Goal: Task Accomplishment & Management: Use online tool/utility

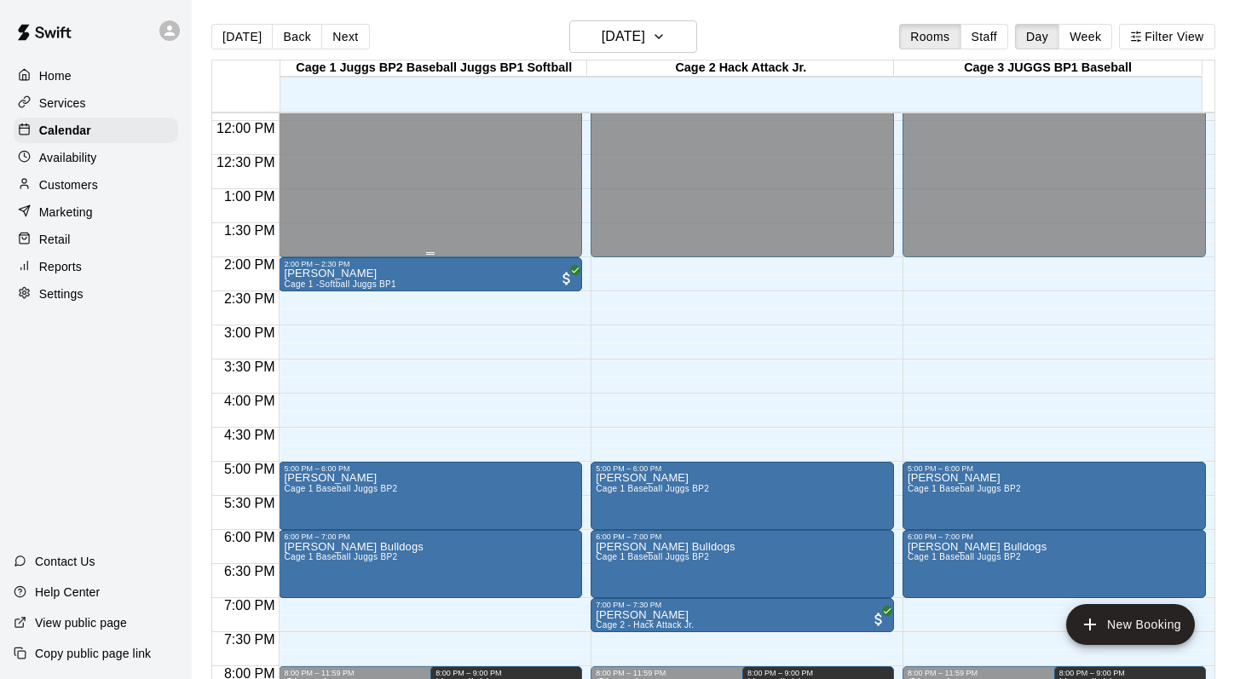
scroll to position [912, 0]
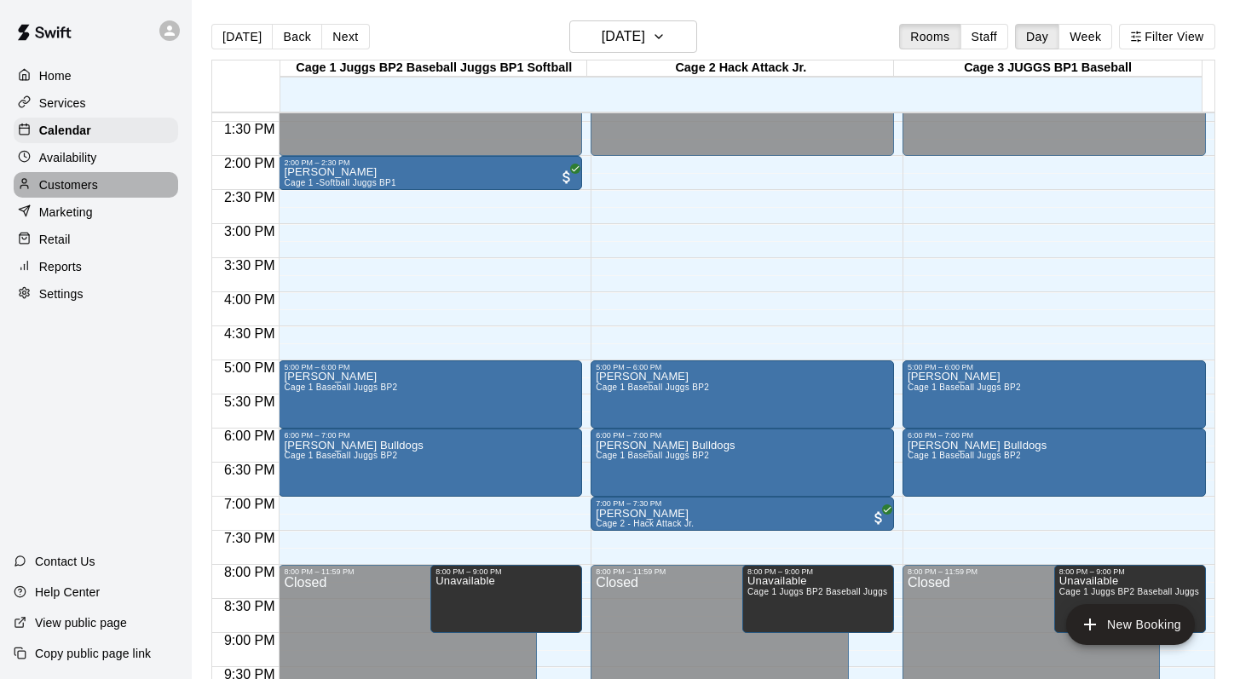
click at [78, 191] on p "Customers" at bounding box center [68, 184] width 59 height 17
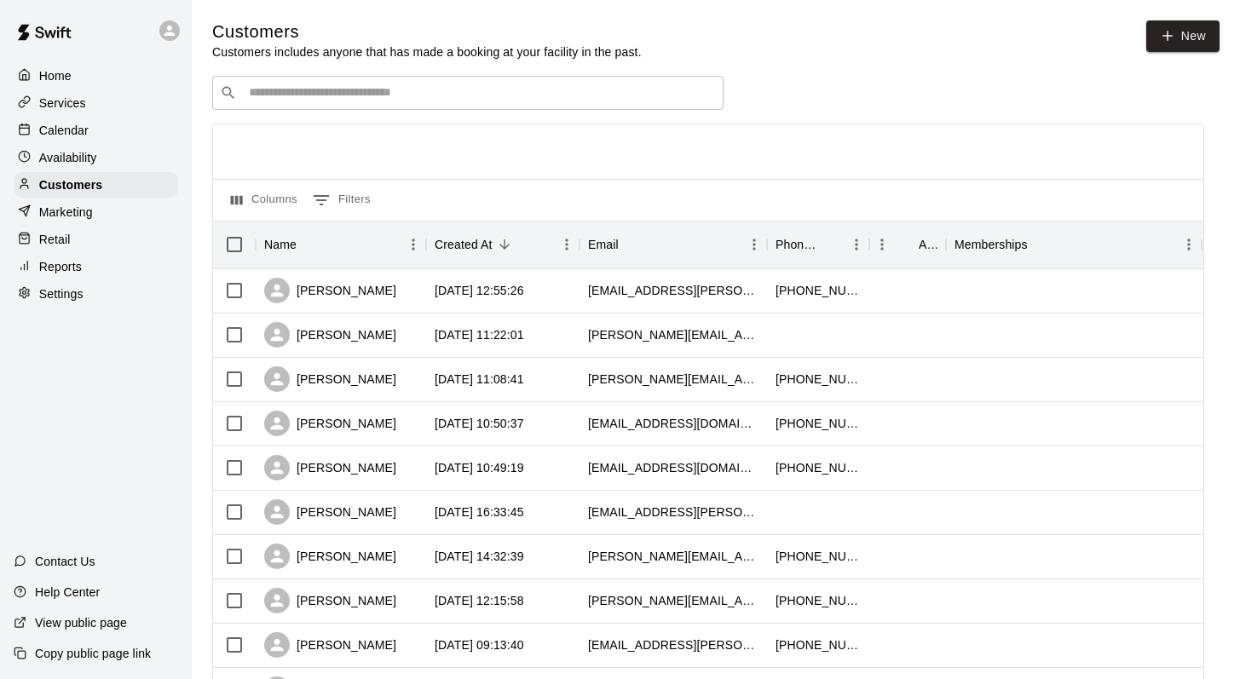
click at [281, 98] on input "Search customers by name or email" at bounding box center [480, 92] width 472 height 17
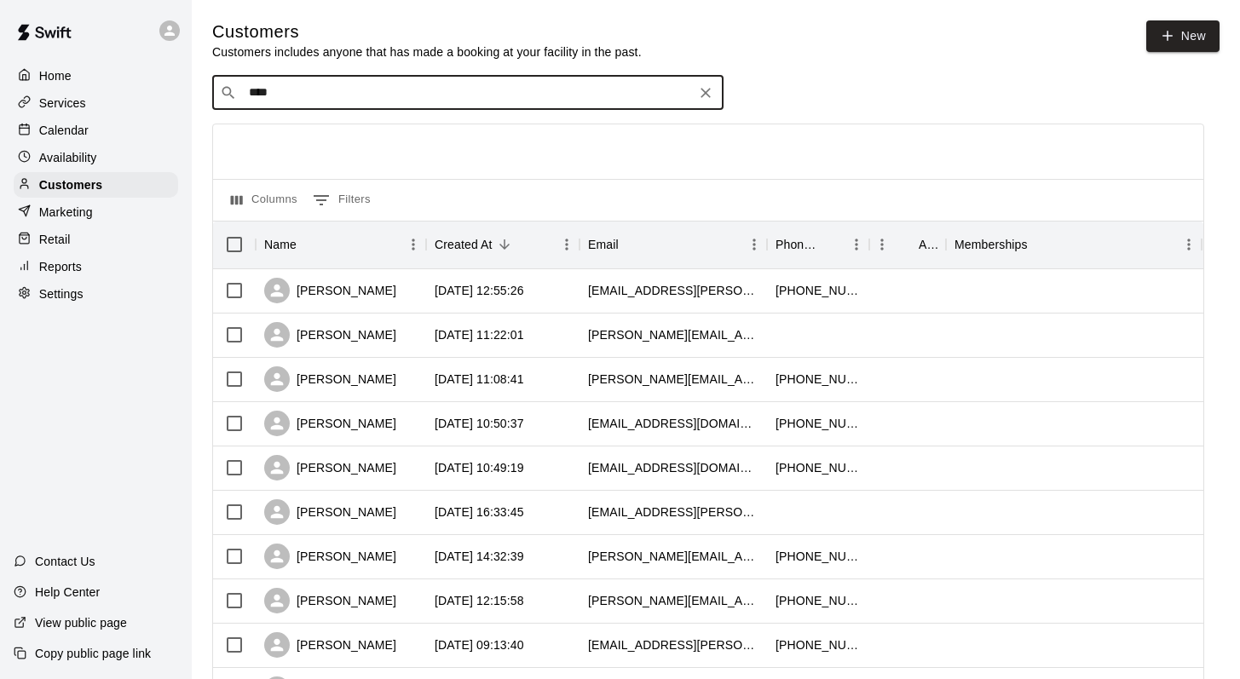
type input "*****"
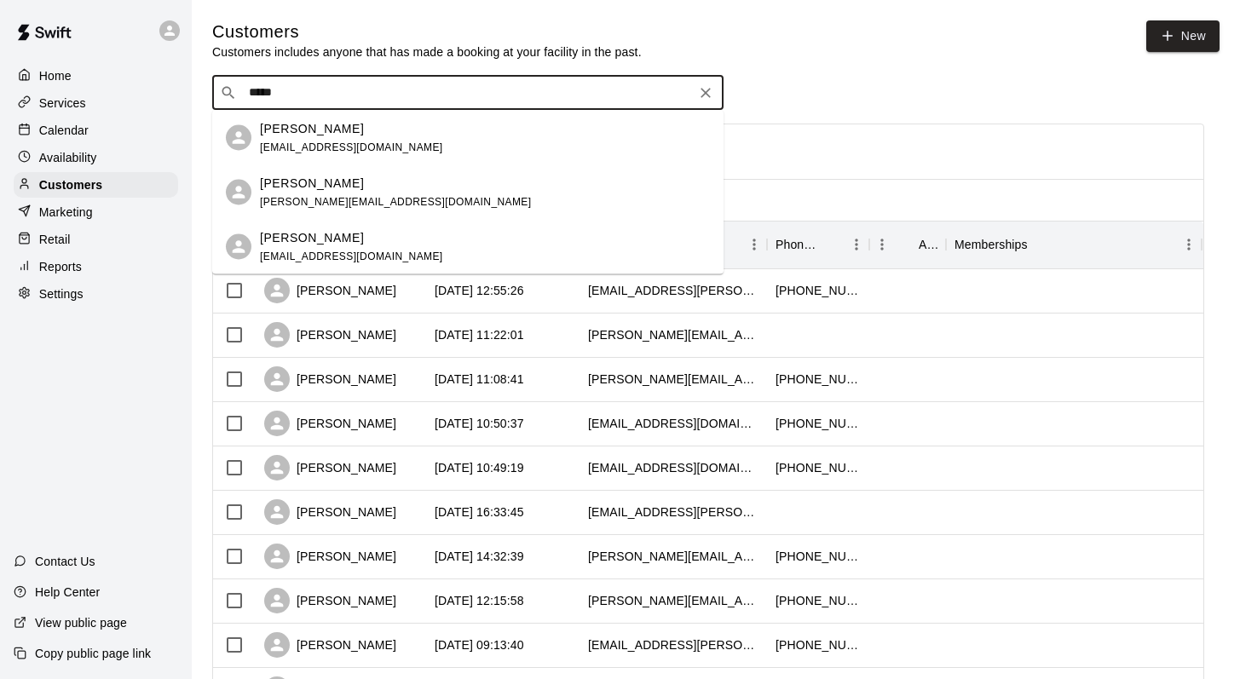
click at [305, 255] on span "[EMAIL_ADDRESS][DOMAIN_NAME]" at bounding box center [351, 256] width 183 height 12
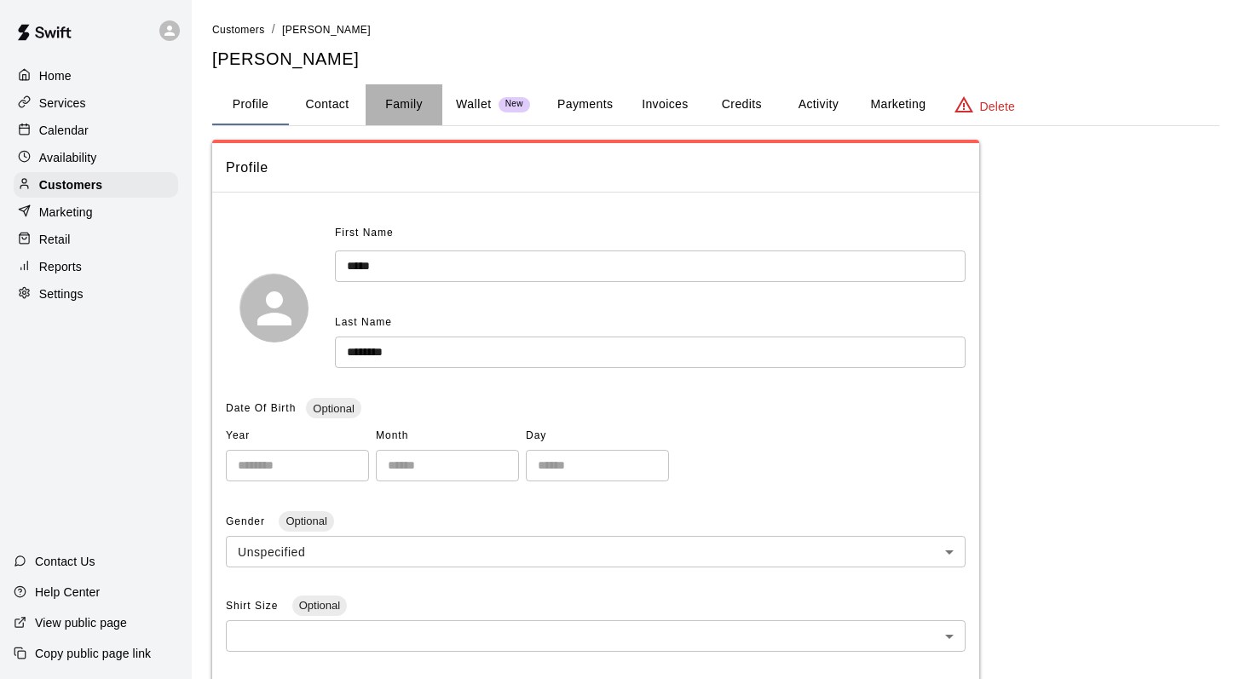
click at [405, 105] on button "Family" at bounding box center [404, 104] width 77 height 41
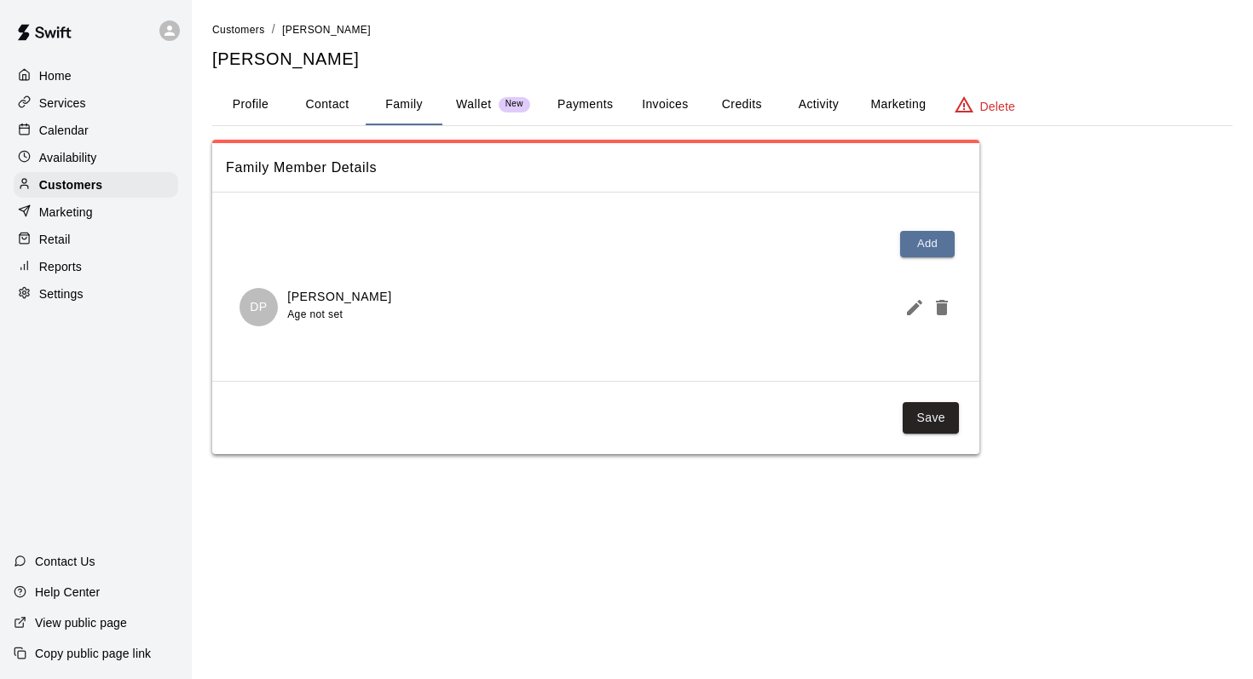
click at [820, 102] on button "Activity" at bounding box center [818, 104] width 77 height 41
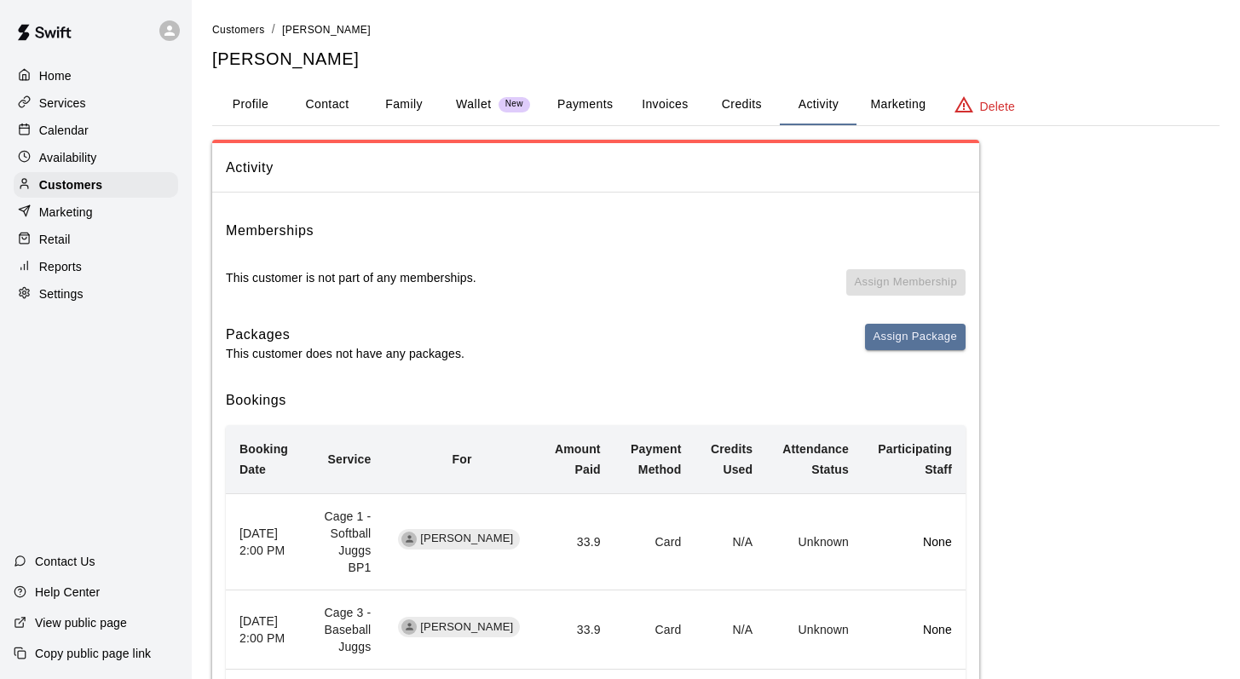
click at [253, 92] on button "Profile" at bounding box center [250, 104] width 77 height 41
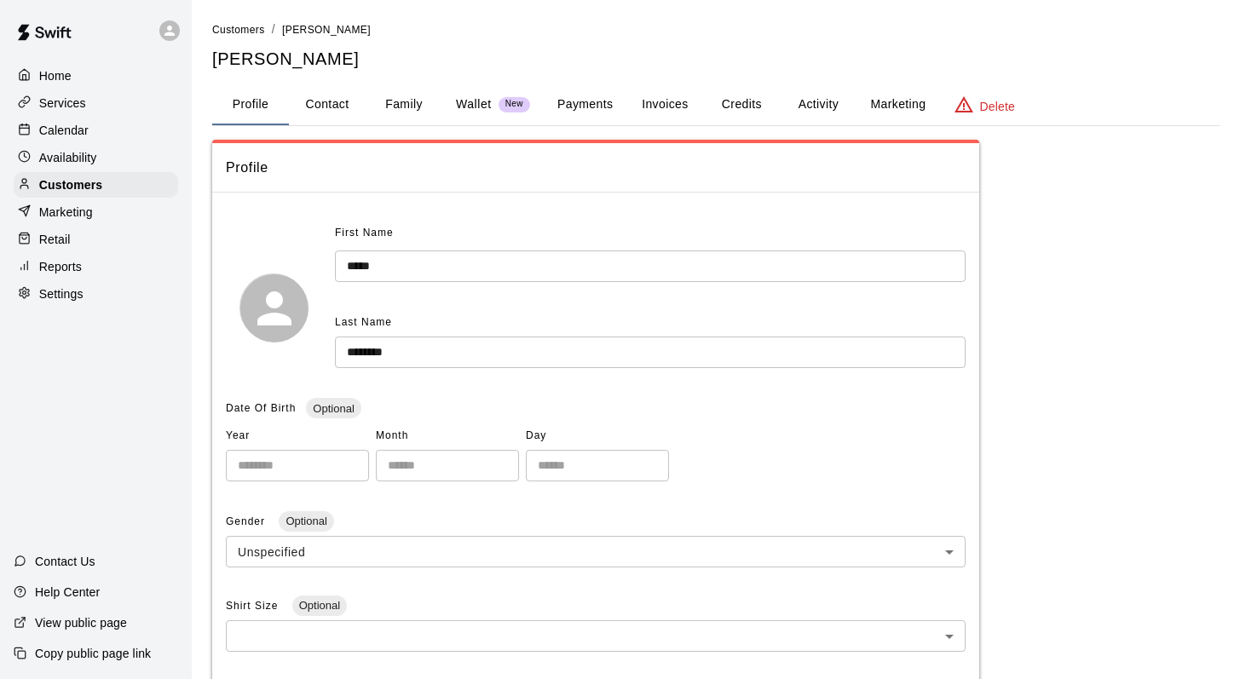
click at [418, 89] on button "Family" at bounding box center [404, 104] width 77 height 41
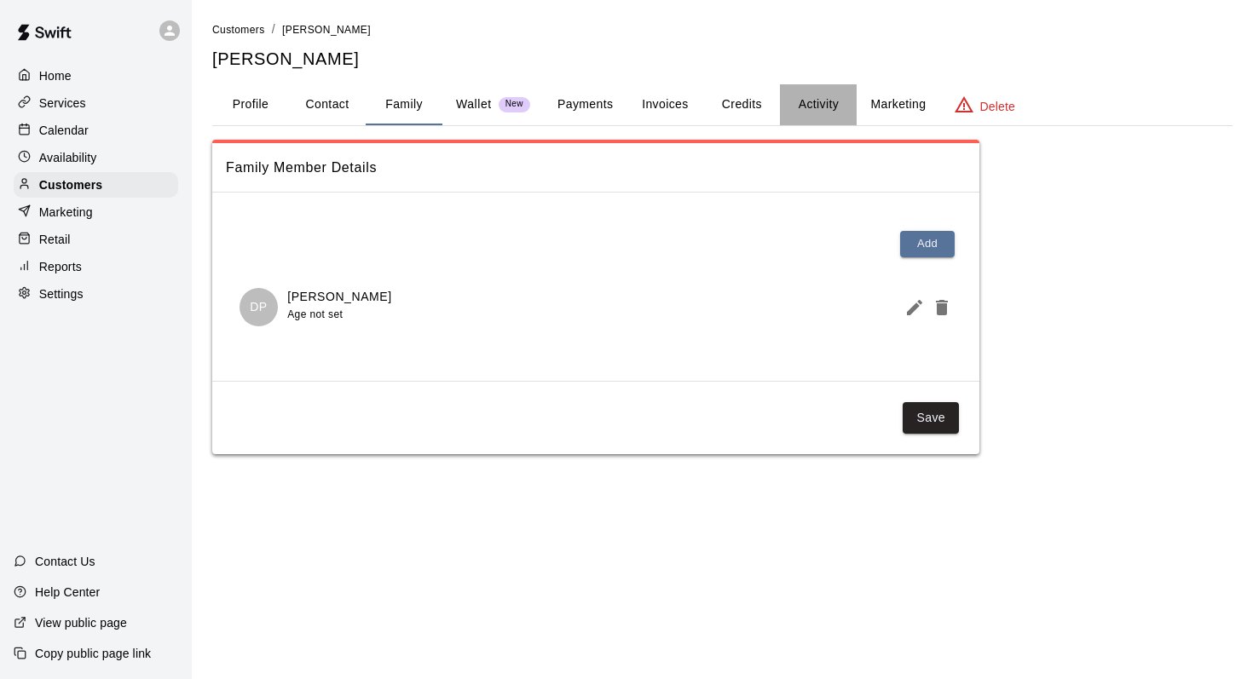
click at [828, 107] on button "Activity" at bounding box center [818, 104] width 77 height 41
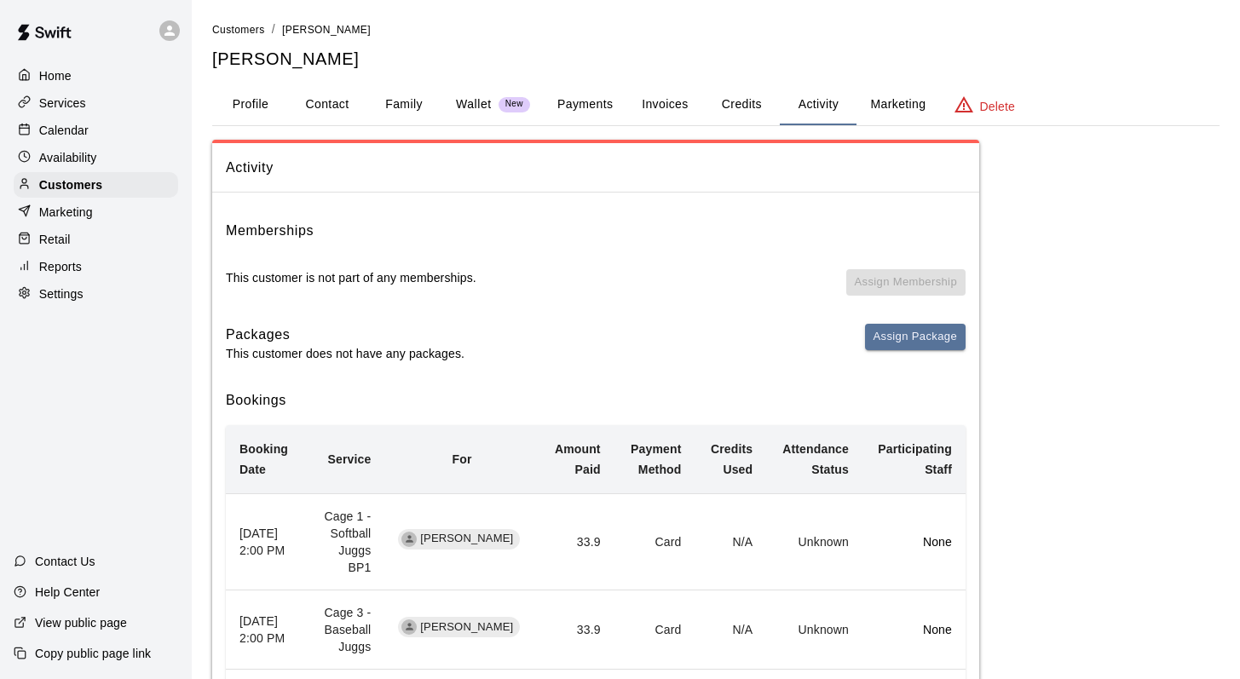
click at [354, 103] on button "Contact" at bounding box center [327, 104] width 77 height 41
select select "**"
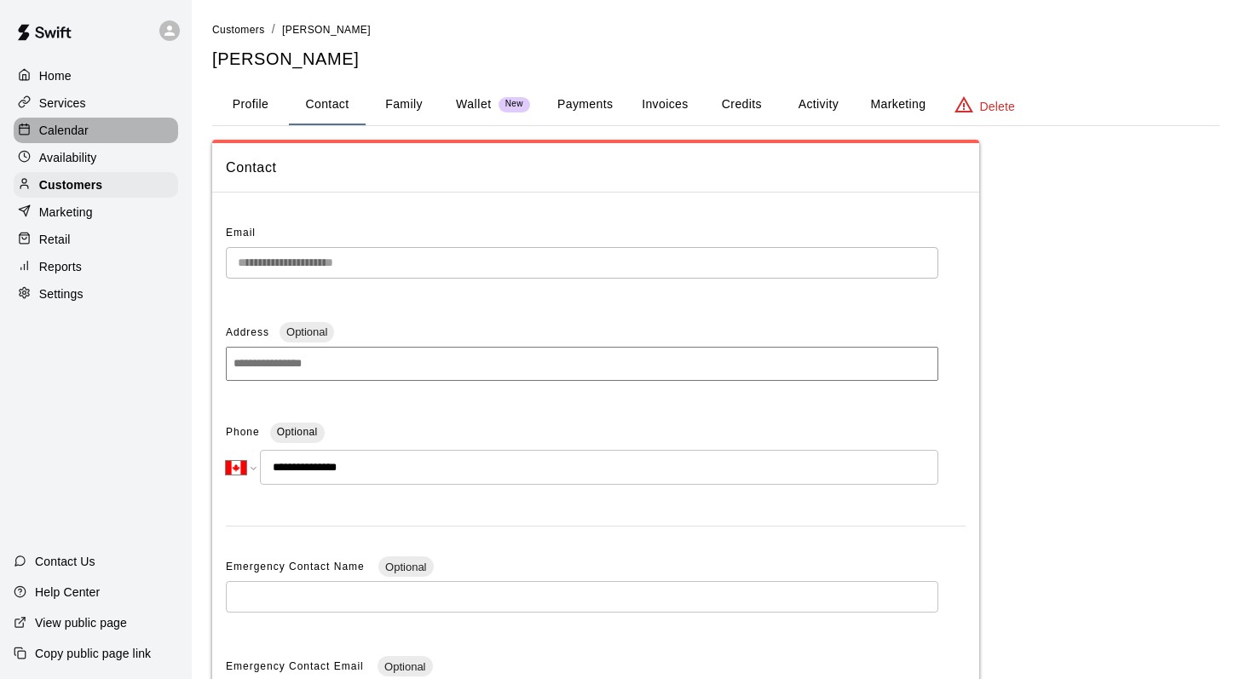
click at [61, 128] on p "Calendar" at bounding box center [63, 130] width 49 height 17
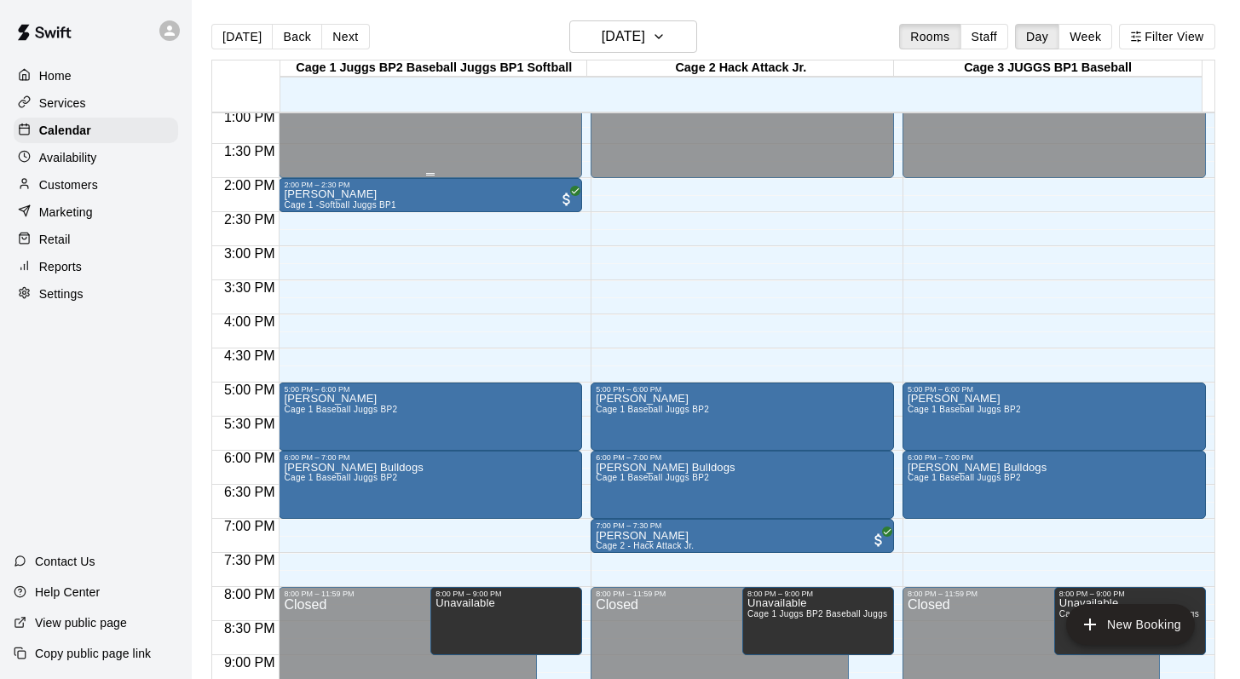
scroll to position [894, 0]
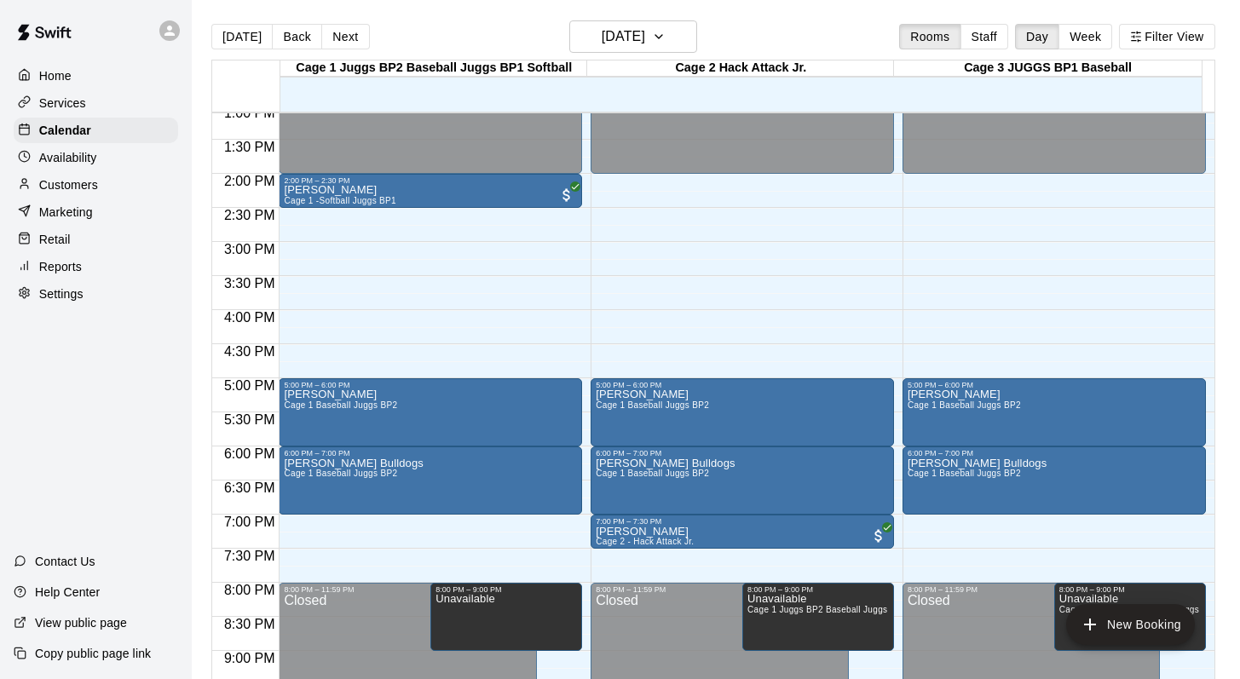
click at [85, 178] on p "Customers" at bounding box center [68, 184] width 59 height 17
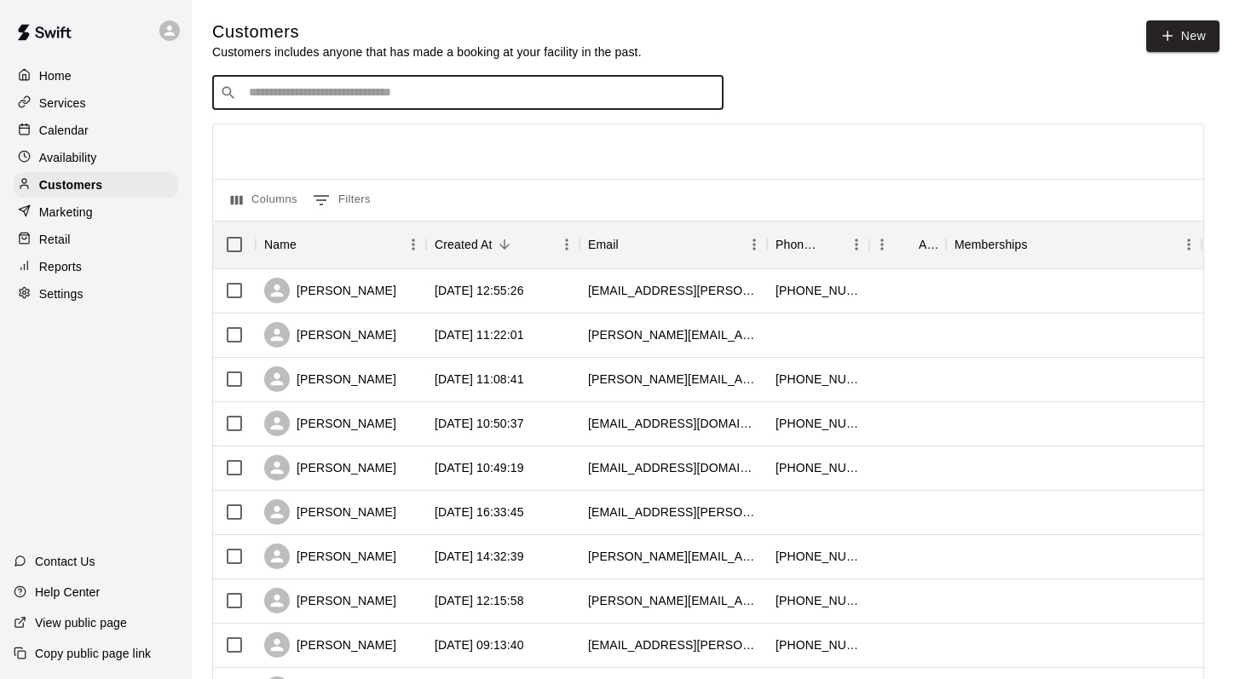
click at [282, 91] on input "Search customers by name or email" at bounding box center [480, 92] width 472 height 17
type input "*****"
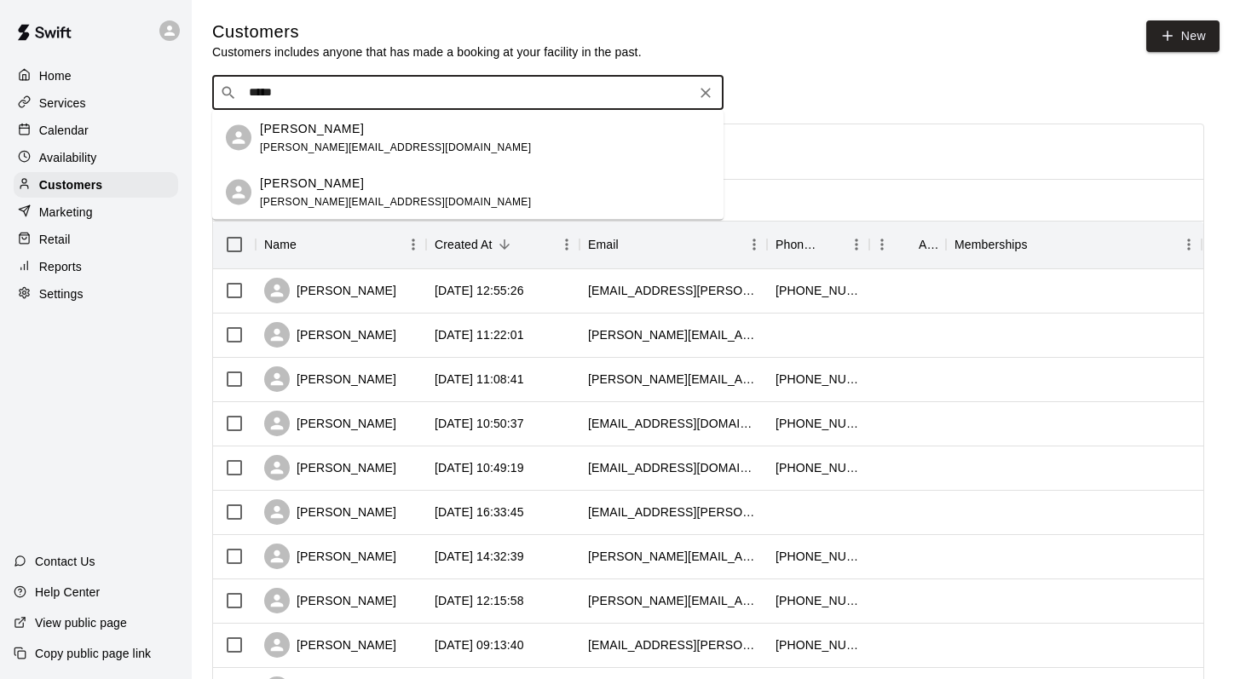
click at [300, 119] on p "[PERSON_NAME]" at bounding box center [312, 128] width 104 height 18
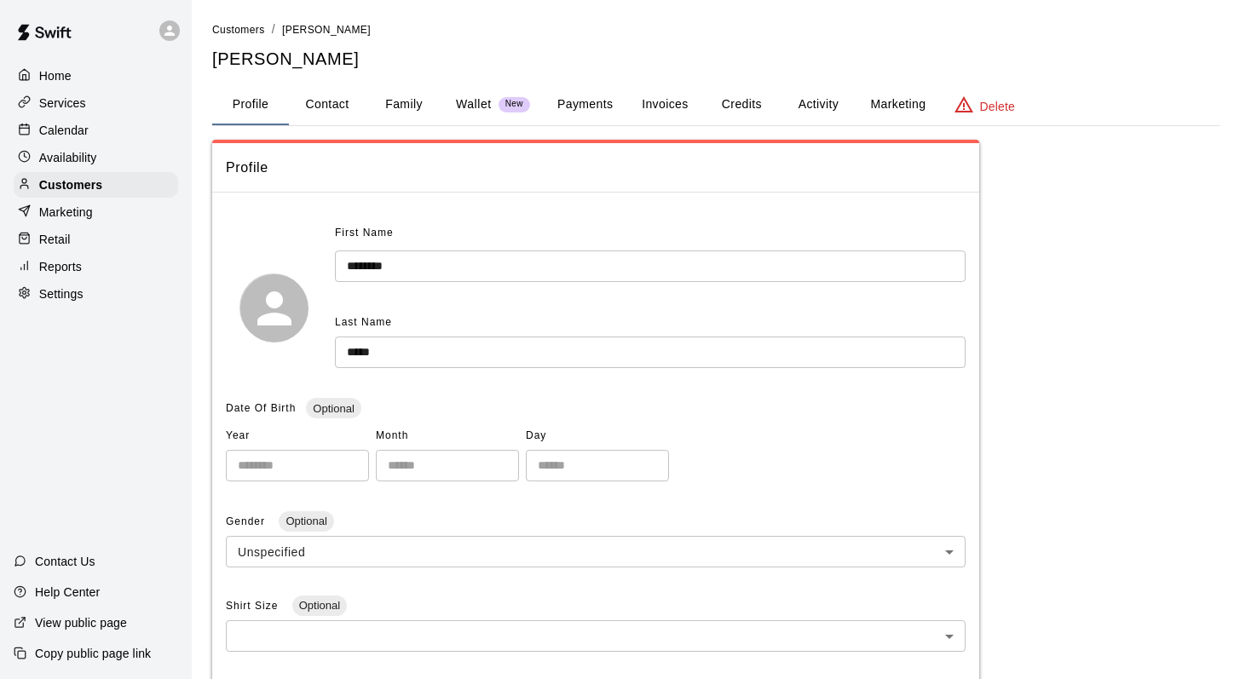
click at [426, 96] on button "Family" at bounding box center [404, 104] width 77 height 41
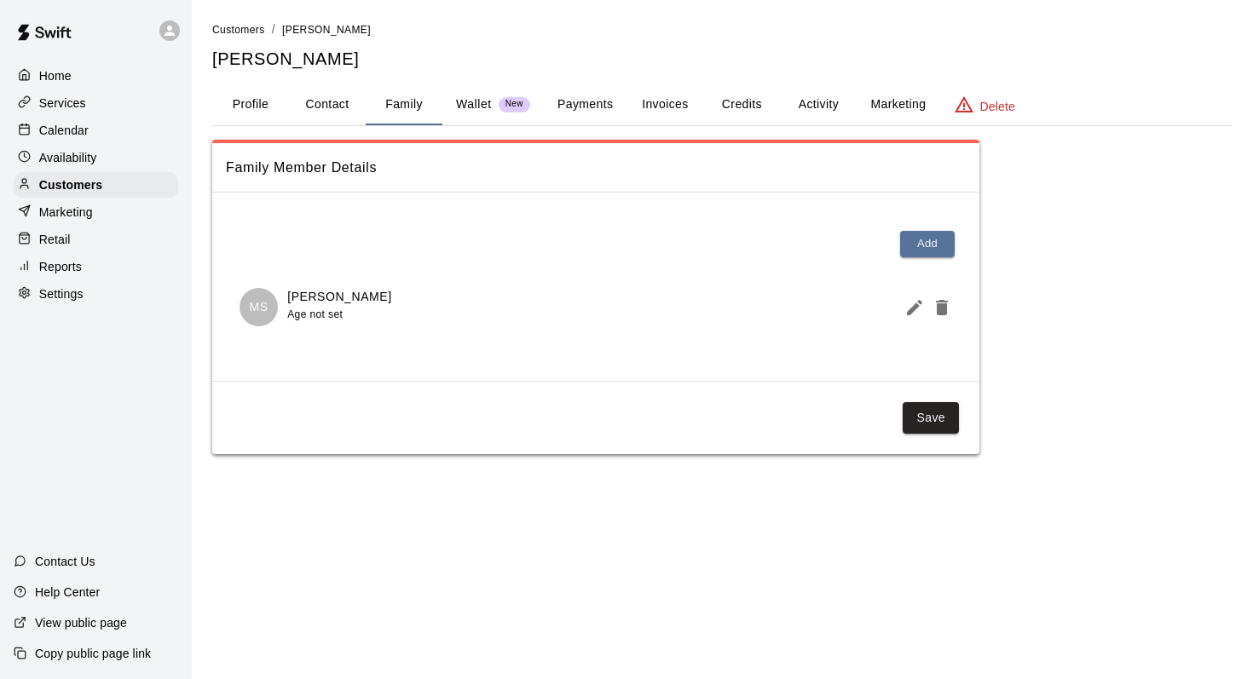
click at [823, 106] on button "Activity" at bounding box center [818, 104] width 77 height 41
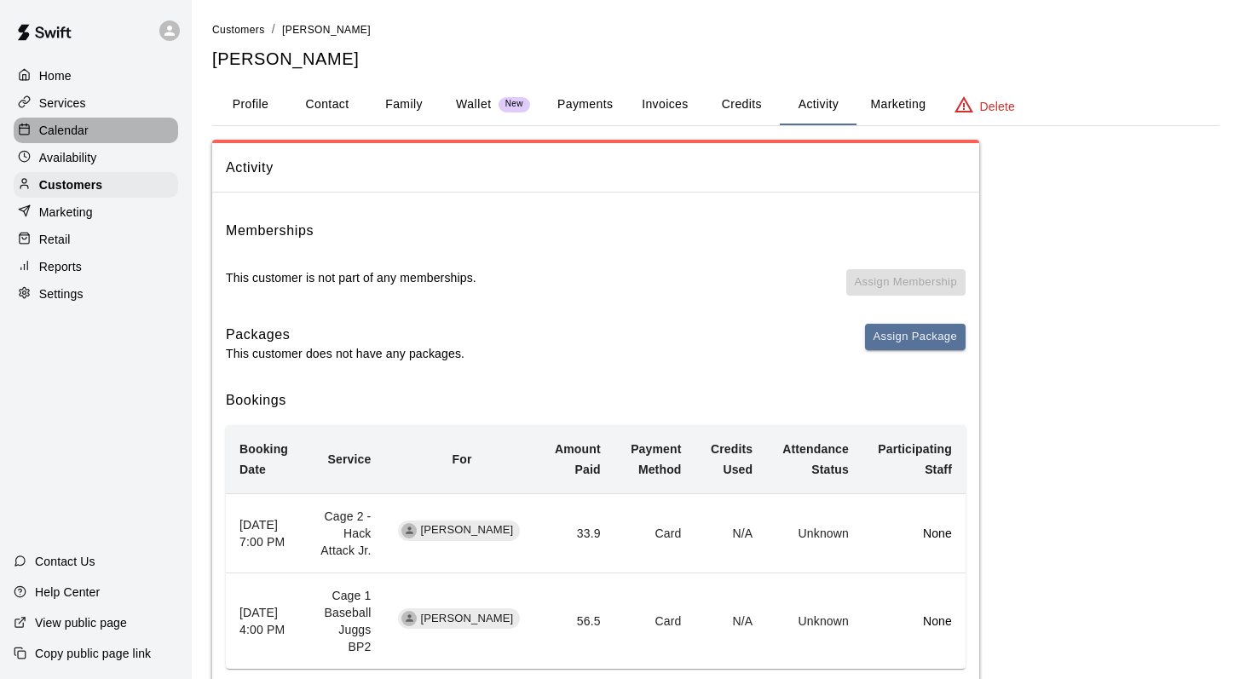
click at [66, 124] on p "Calendar" at bounding box center [63, 130] width 49 height 17
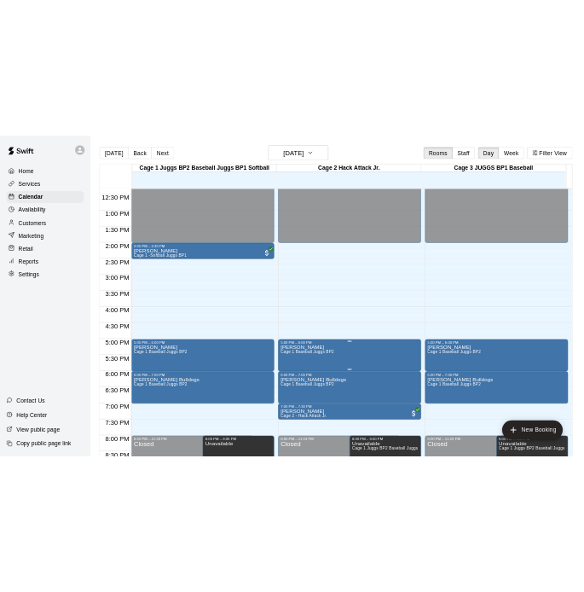
scroll to position [860, 0]
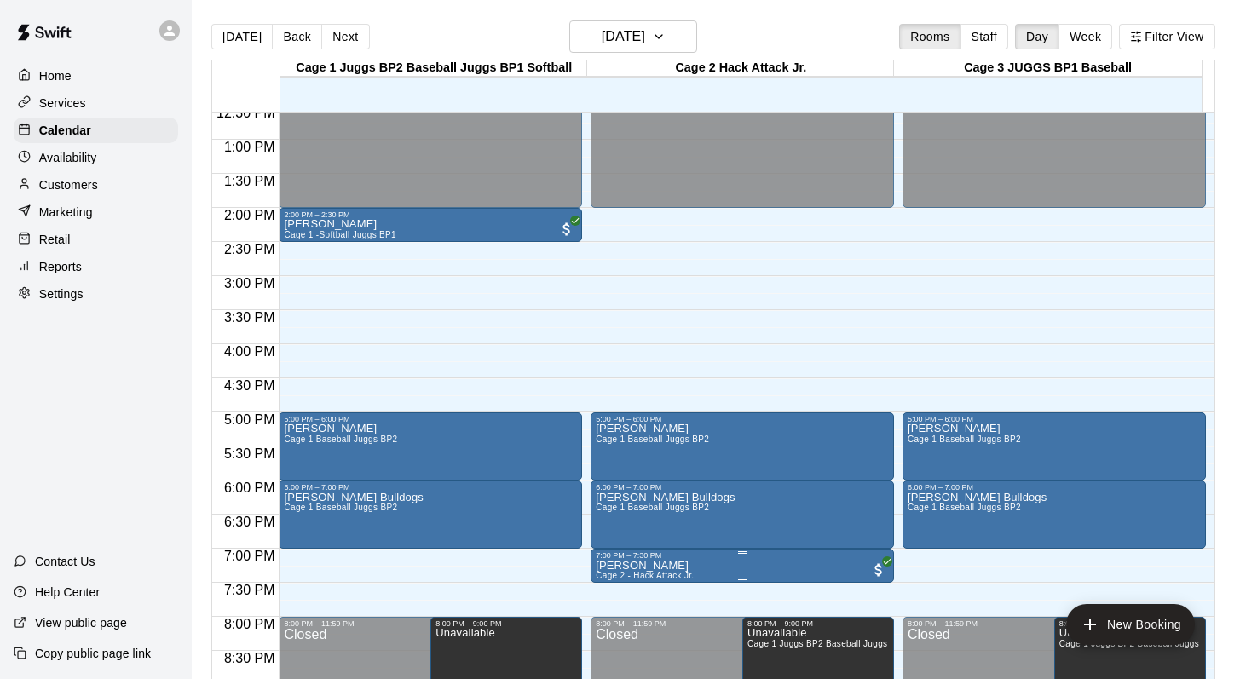
click at [629, 566] on p "[PERSON_NAME]" at bounding box center [645, 566] width 98 height 0
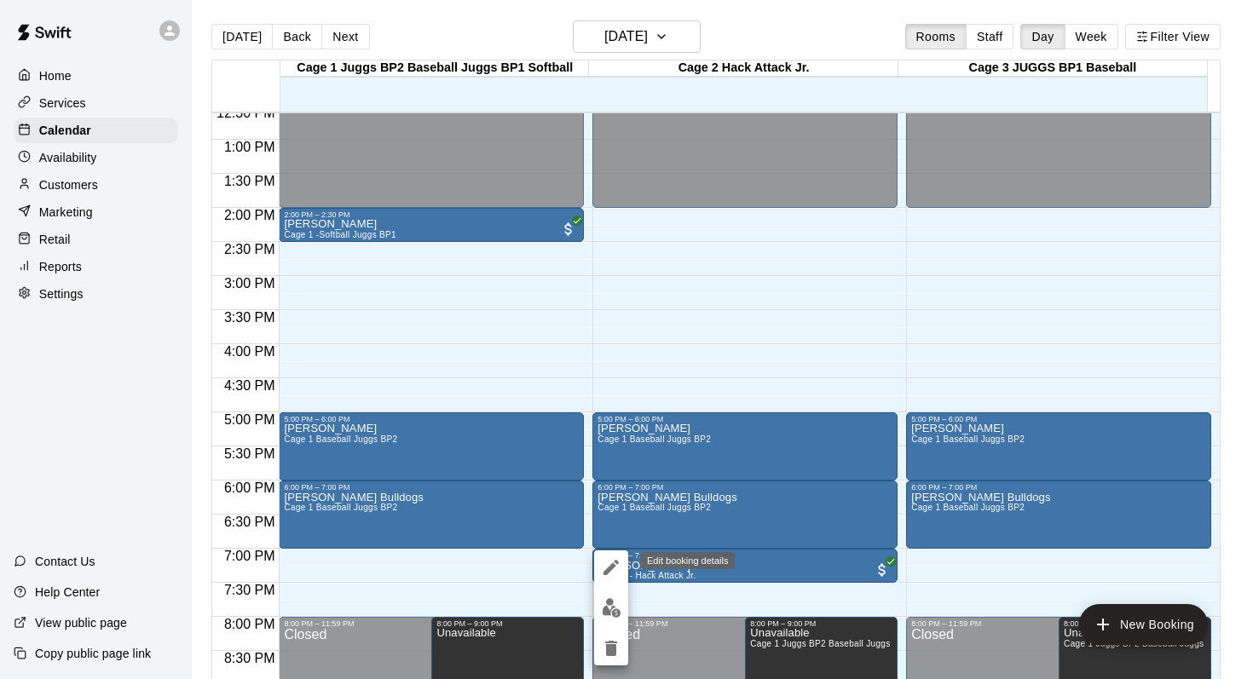
click at [608, 562] on icon "edit" at bounding box center [611, 567] width 20 height 20
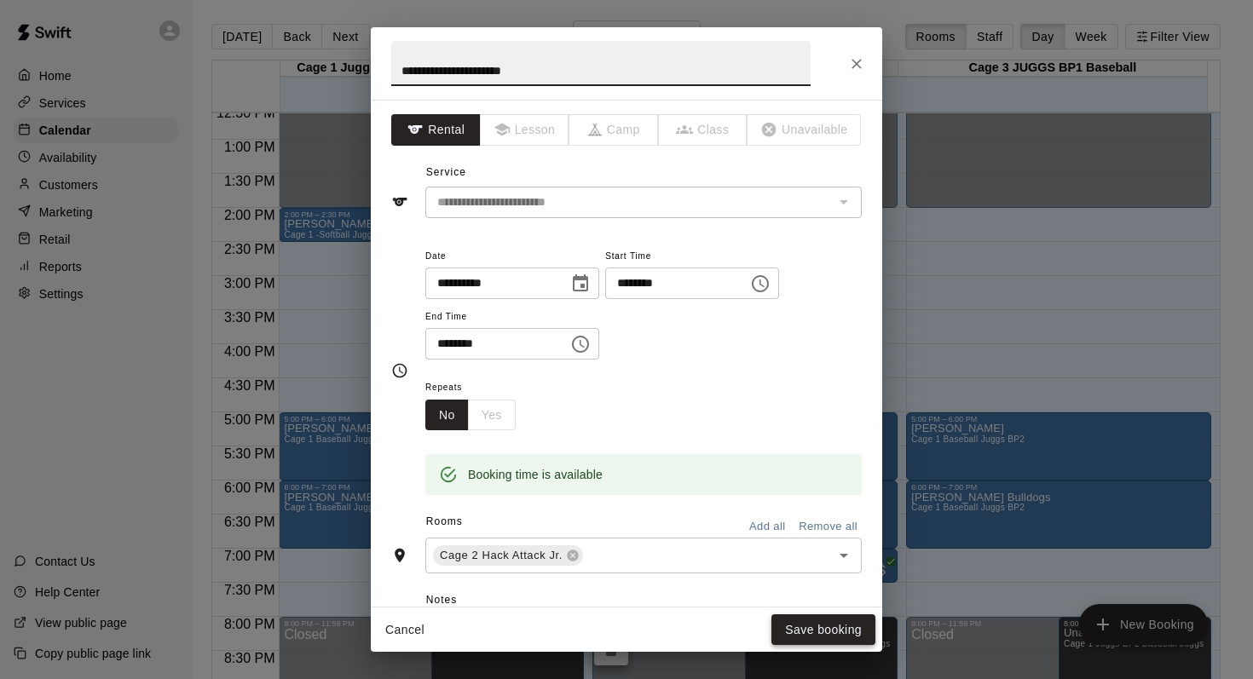
type input "**********"
click at [796, 634] on button "Save booking" at bounding box center [823, 631] width 104 height 32
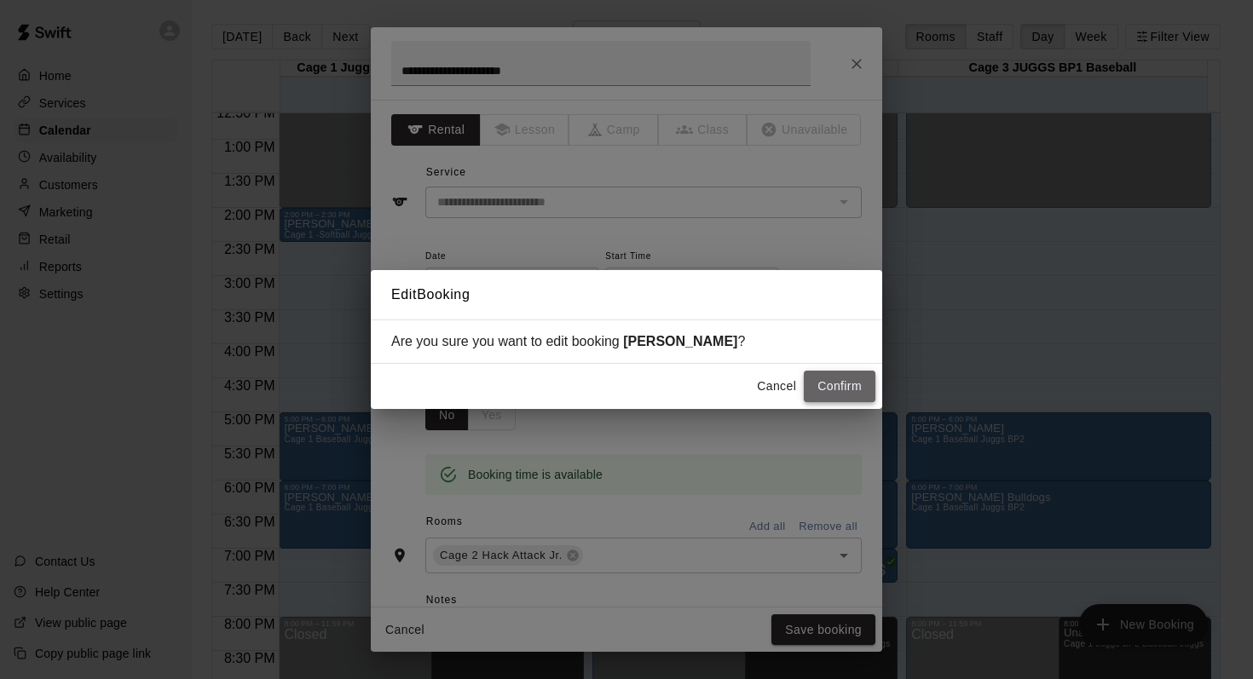
click at [816, 379] on button "Confirm" at bounding box center [840, 387] width 72 height 32
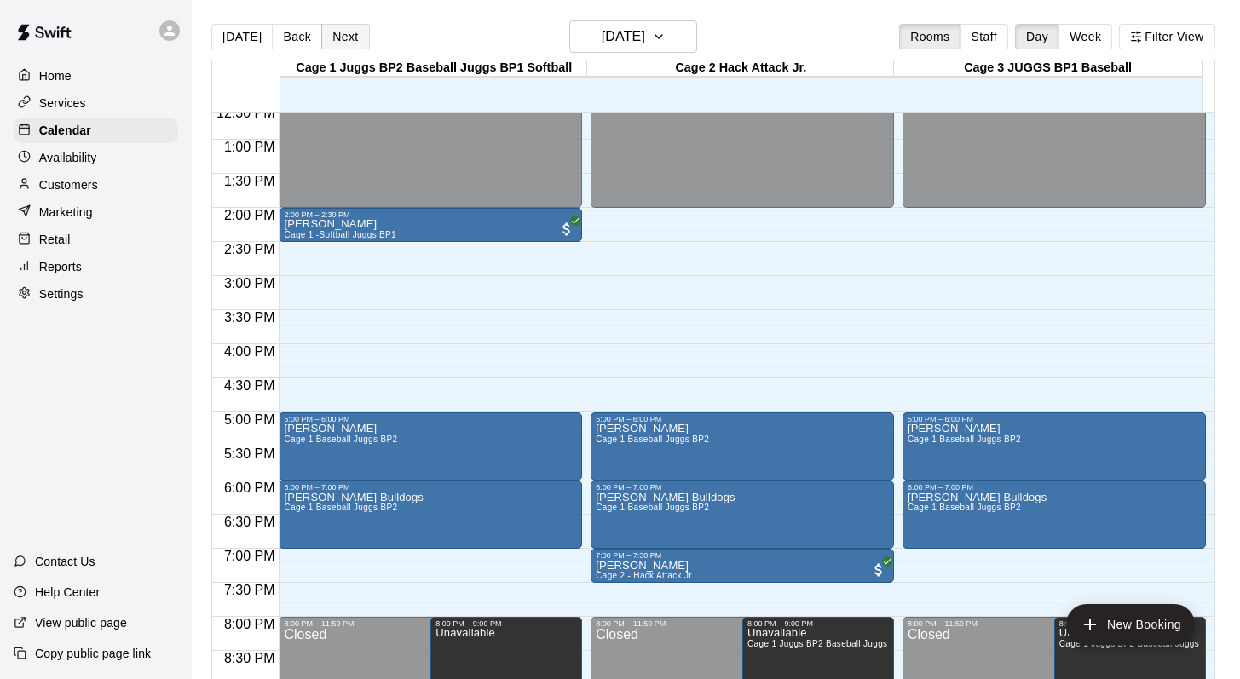
click at [345, 33] on button "Next" at bounding box center [345, 37] width 48 height 26
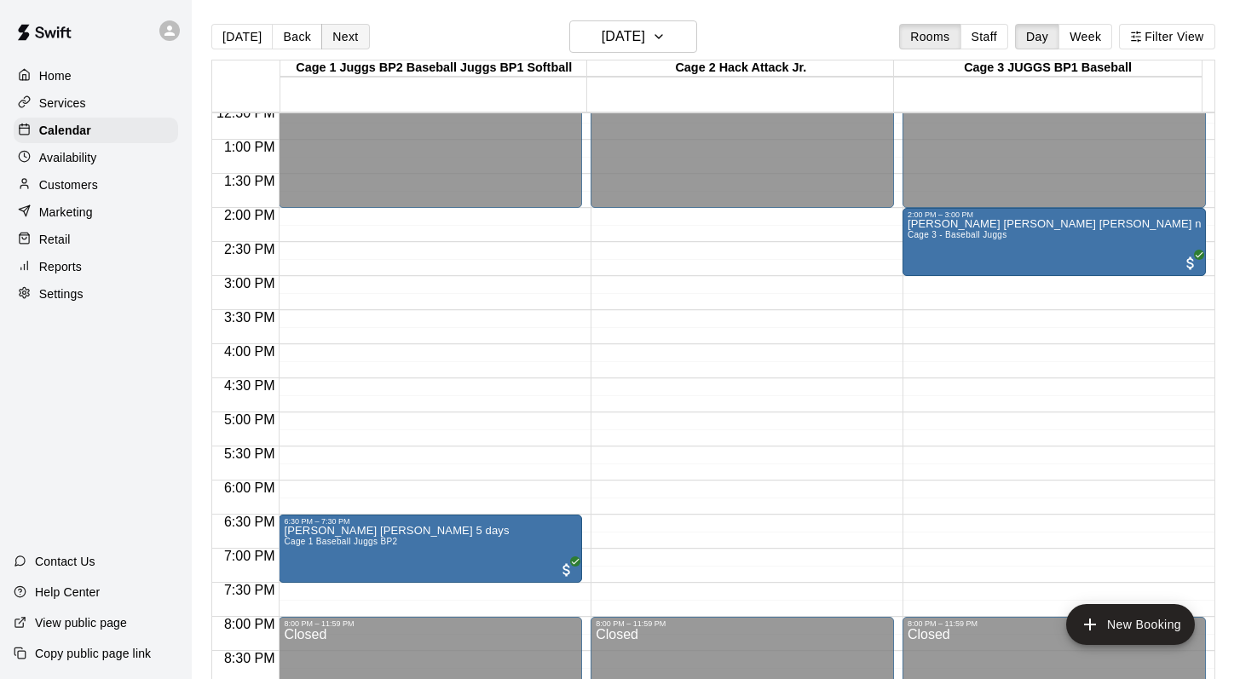
click at [345, 33] on button "Next" at bounding box center [345, 37] width 48 height 26
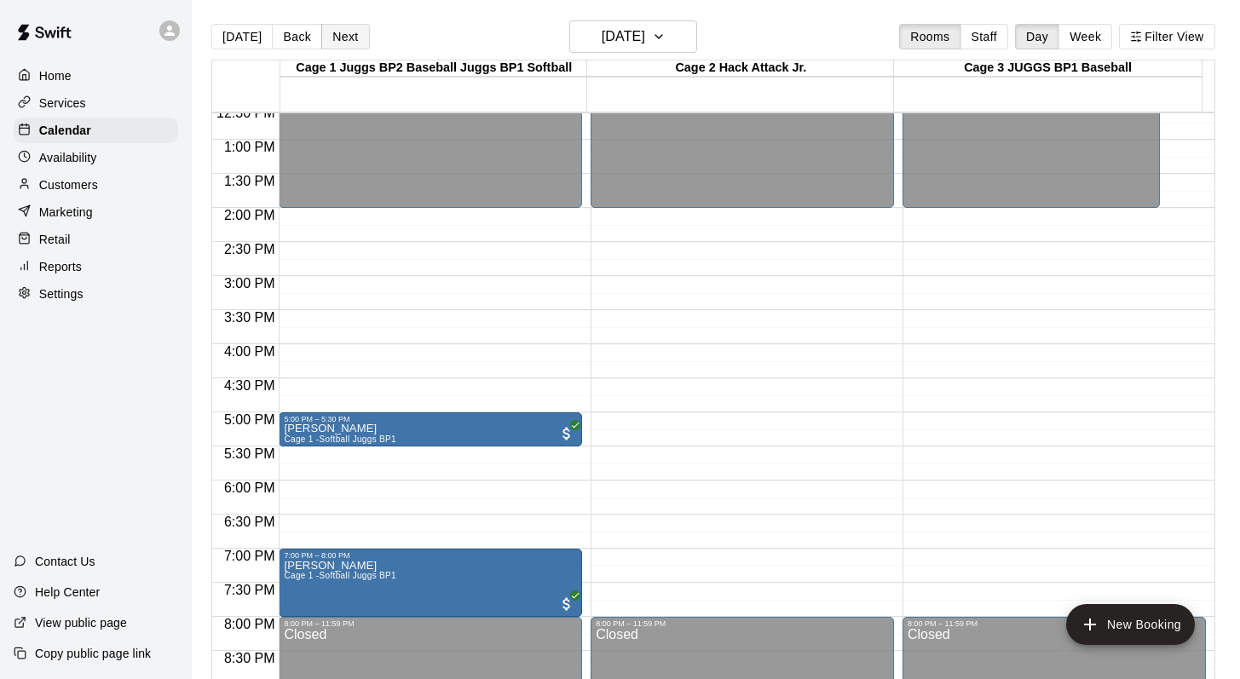
click at [345, 33] on button "Next" at bounding box center [345, 37] width 48 height 26
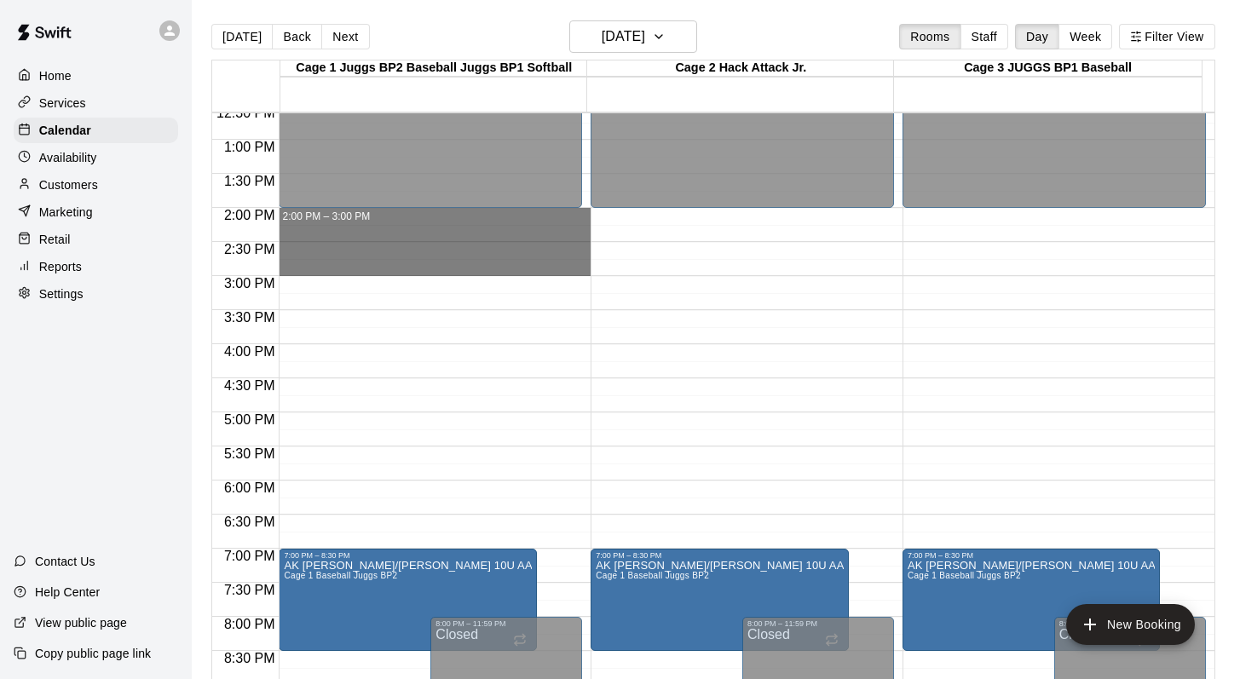
drag, startPoint x: 297, startPoint y: 216, endPoint x: 303, endPoint y: 266, distance: 50.6
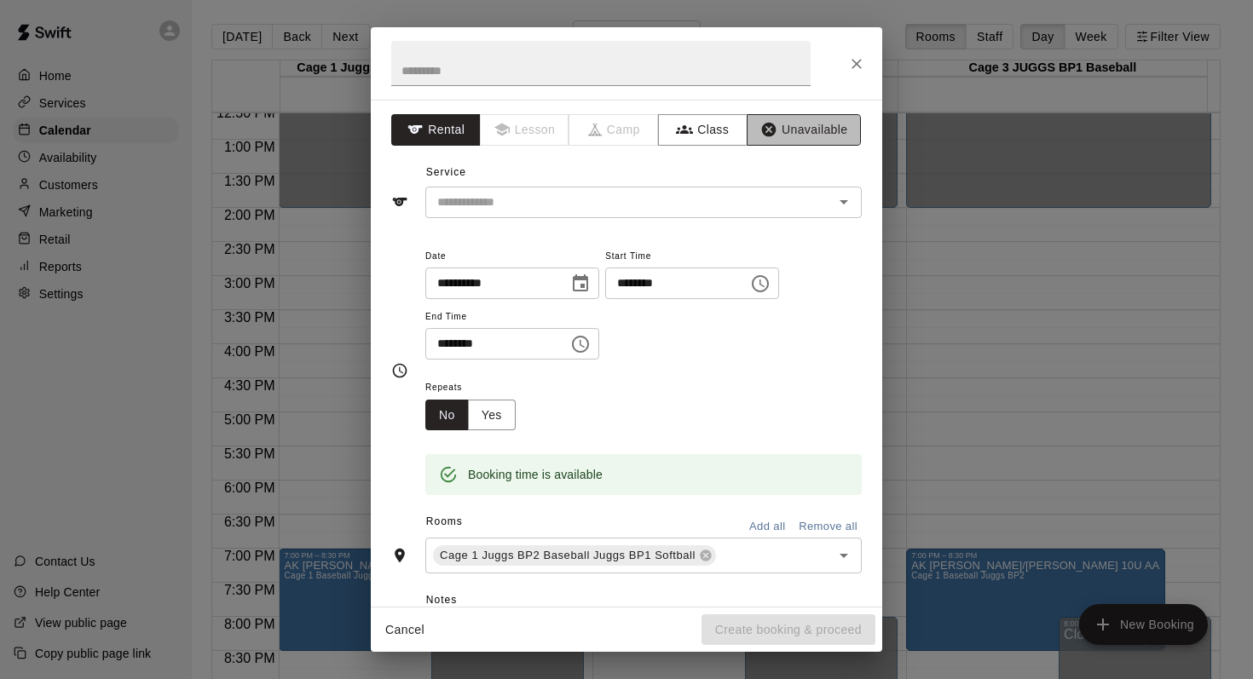
click at [777, 124] on button "Unavailable" at bounding box center [804, 130] width 114 height 32
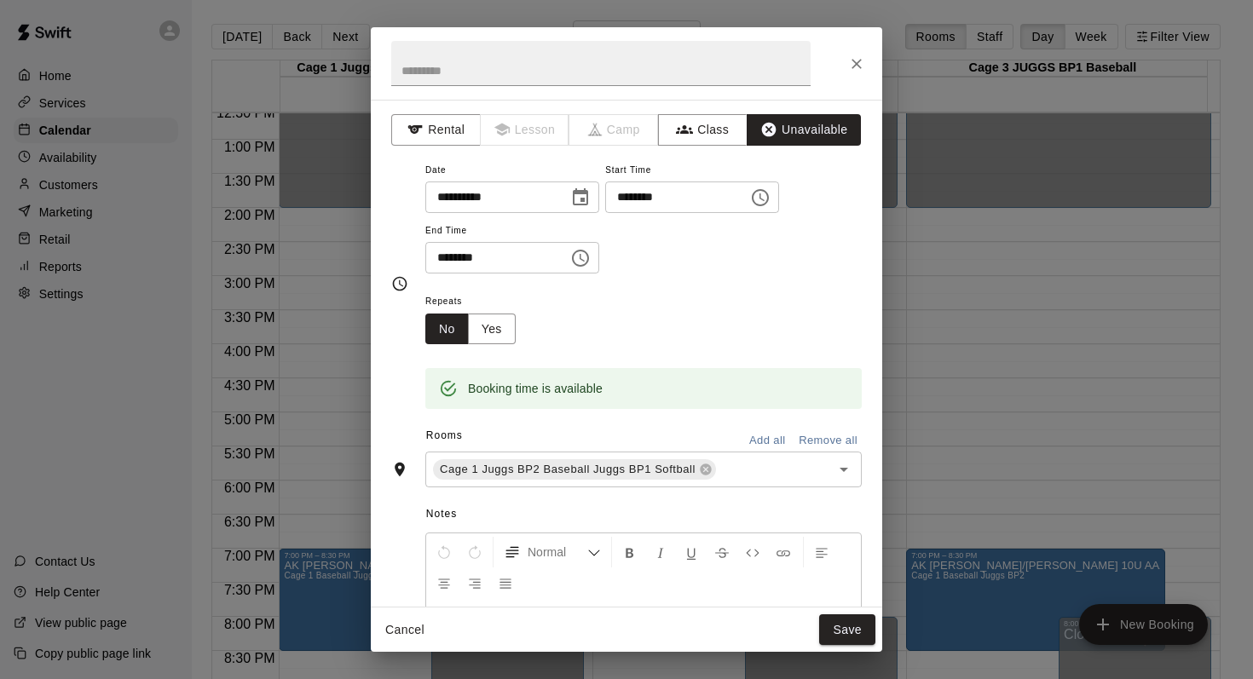
click at [750, 439] on button "Add all" at bounding box center [767, 441] width 55 height 26
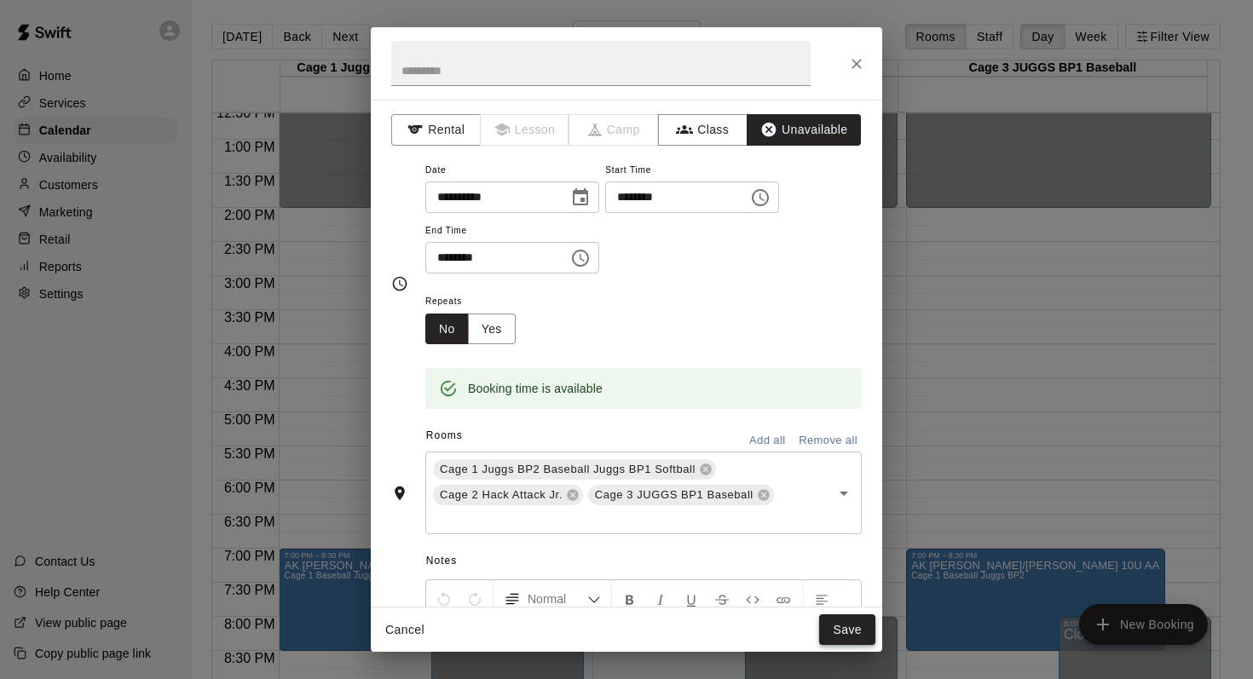
click at [841, 642] on button "Save" at bounding box center [847, 631] width 56 height 32
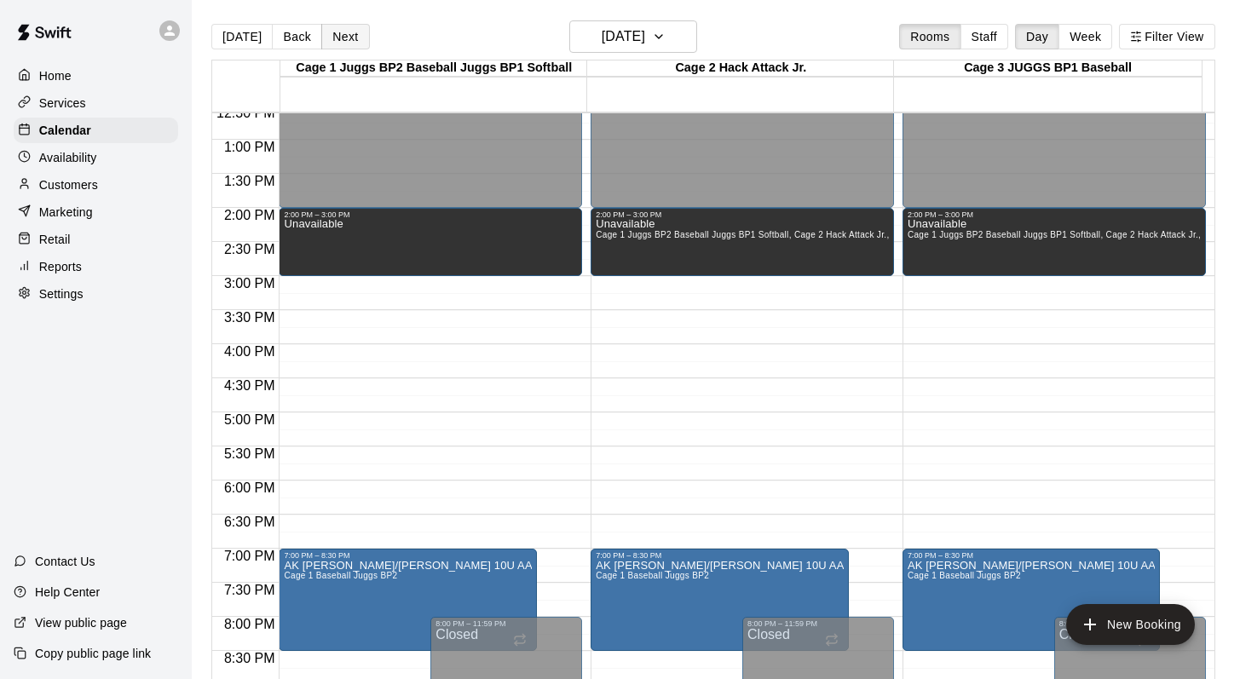
click at [330, 27] on button "Next" at bounding box center [345, 37] width 48 height 26
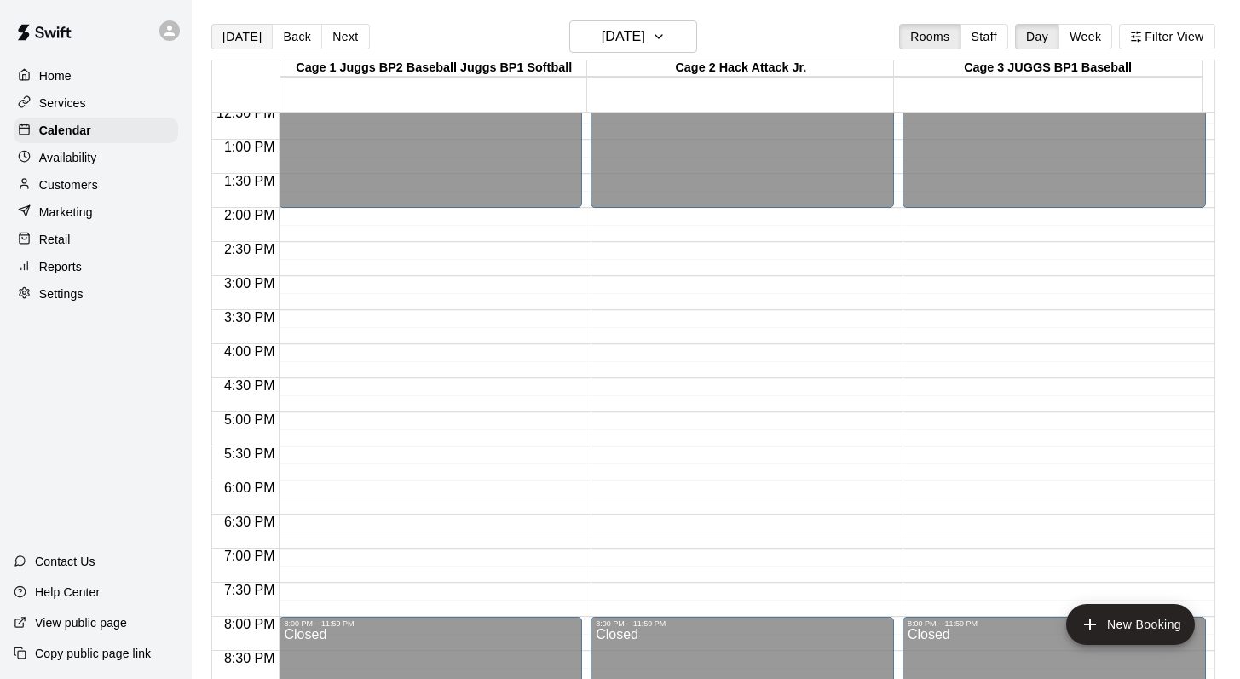
click at [237, 43] on button "[DATE]" at bounding box center [241, 37] width 61 height 26
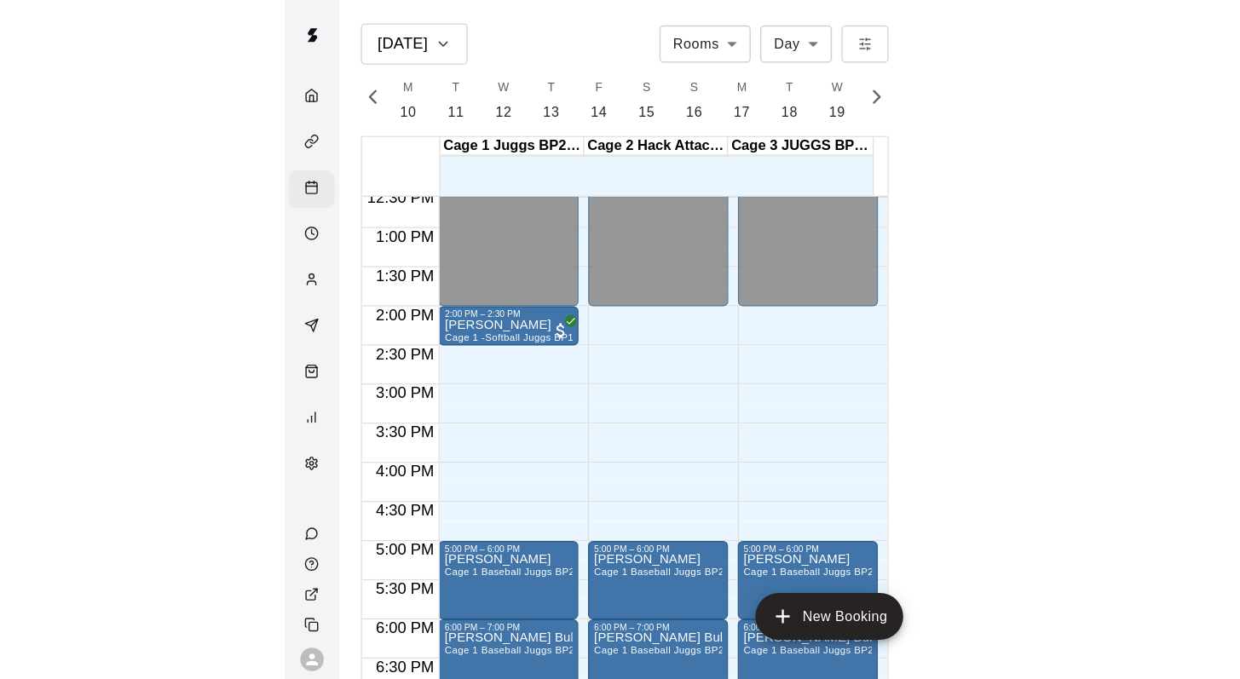
scroll to position [0, 7137]
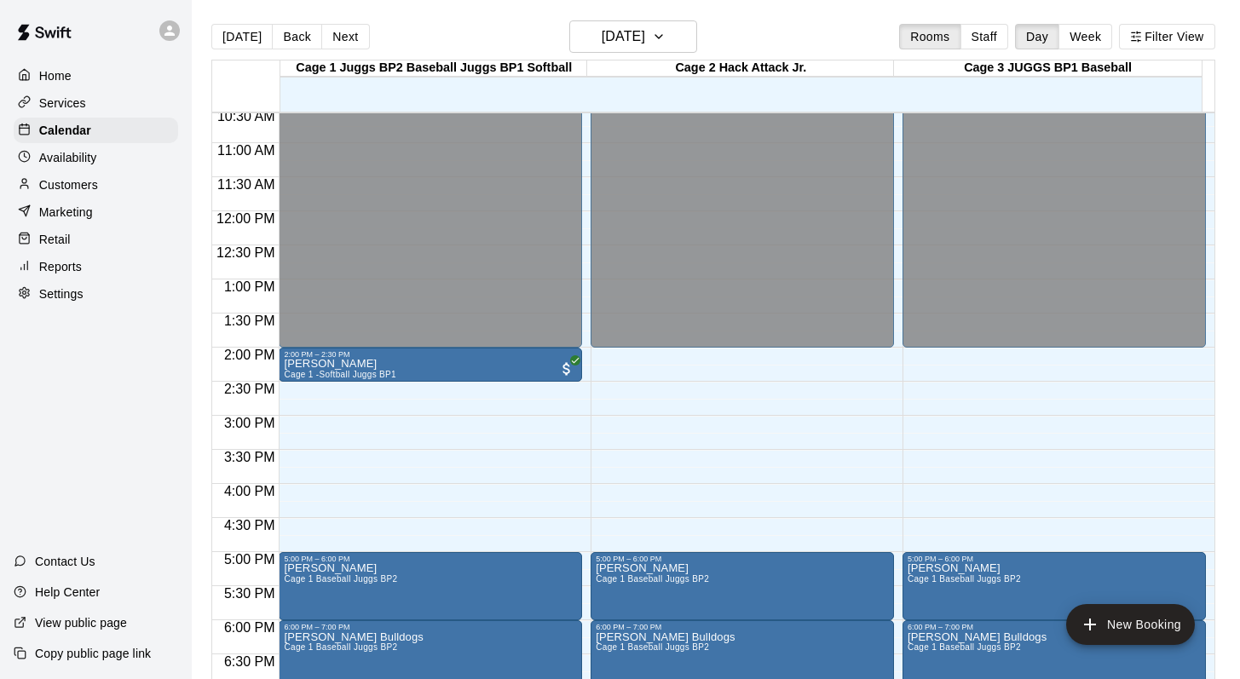
scroll to position [1052, 0]
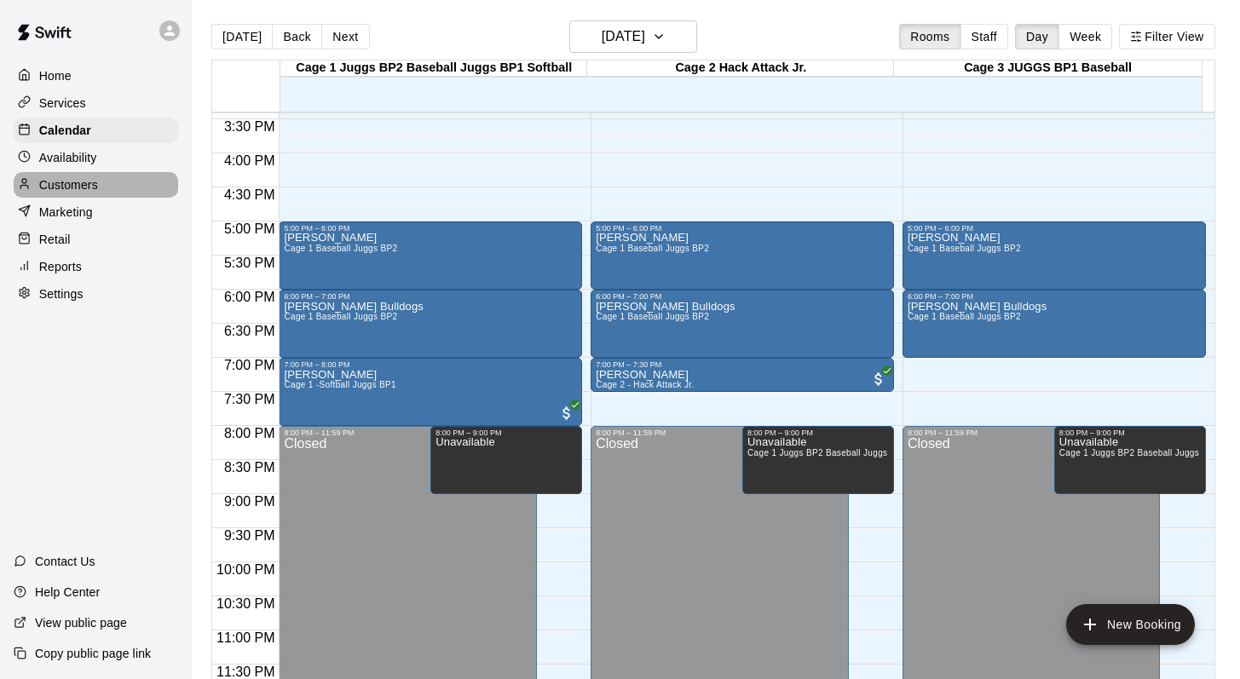
click at [78, 184] on p "Customers" at bounding box center [68, 184] width 59 height 17
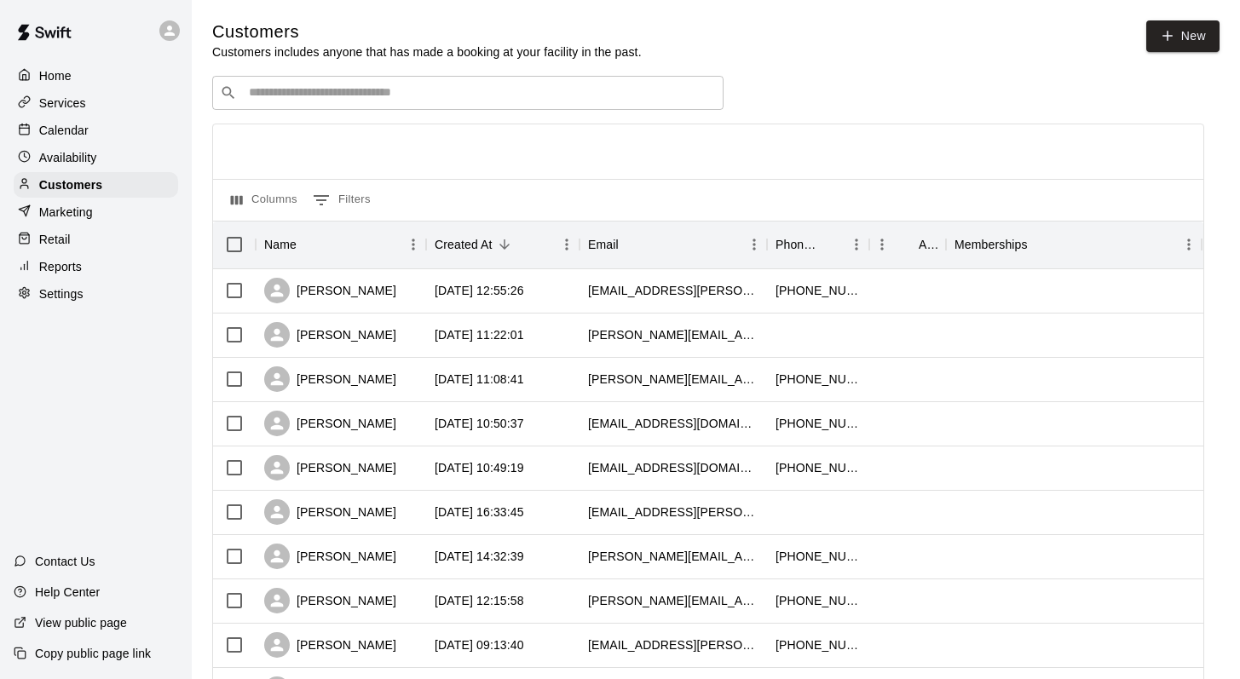
click at [264, 95] on input "Search customers by name or email" at bounding box center [480, 92] width 472 height 17
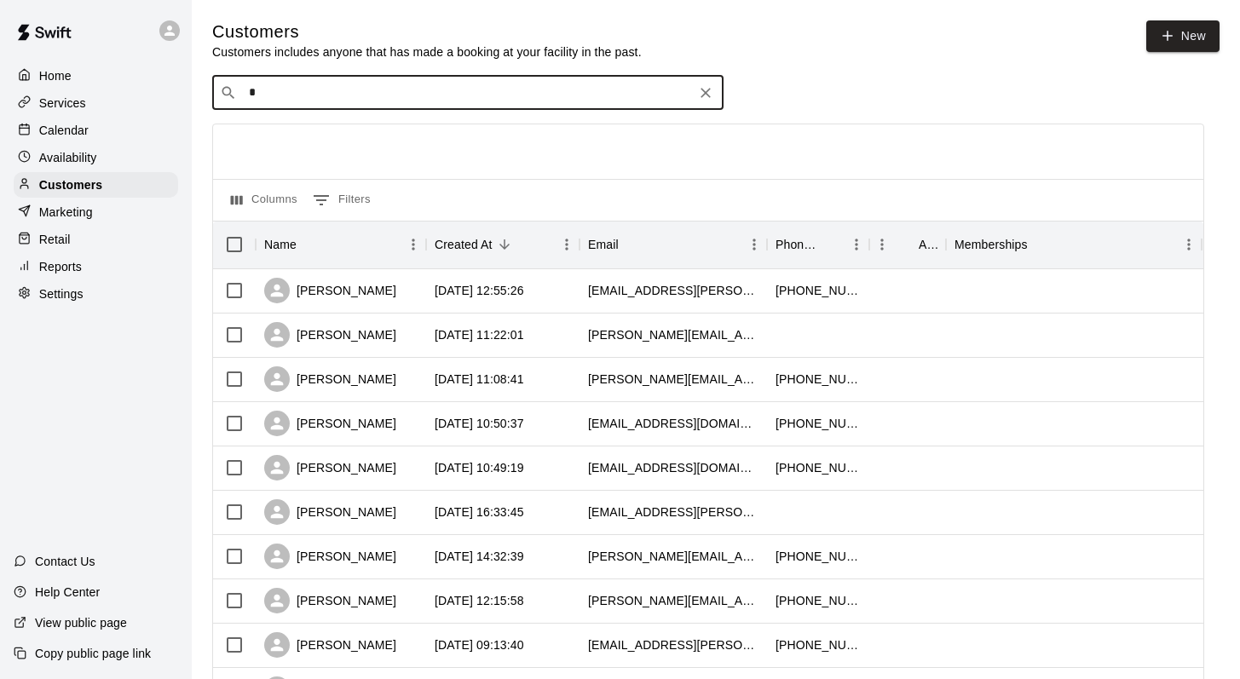
type input "**"
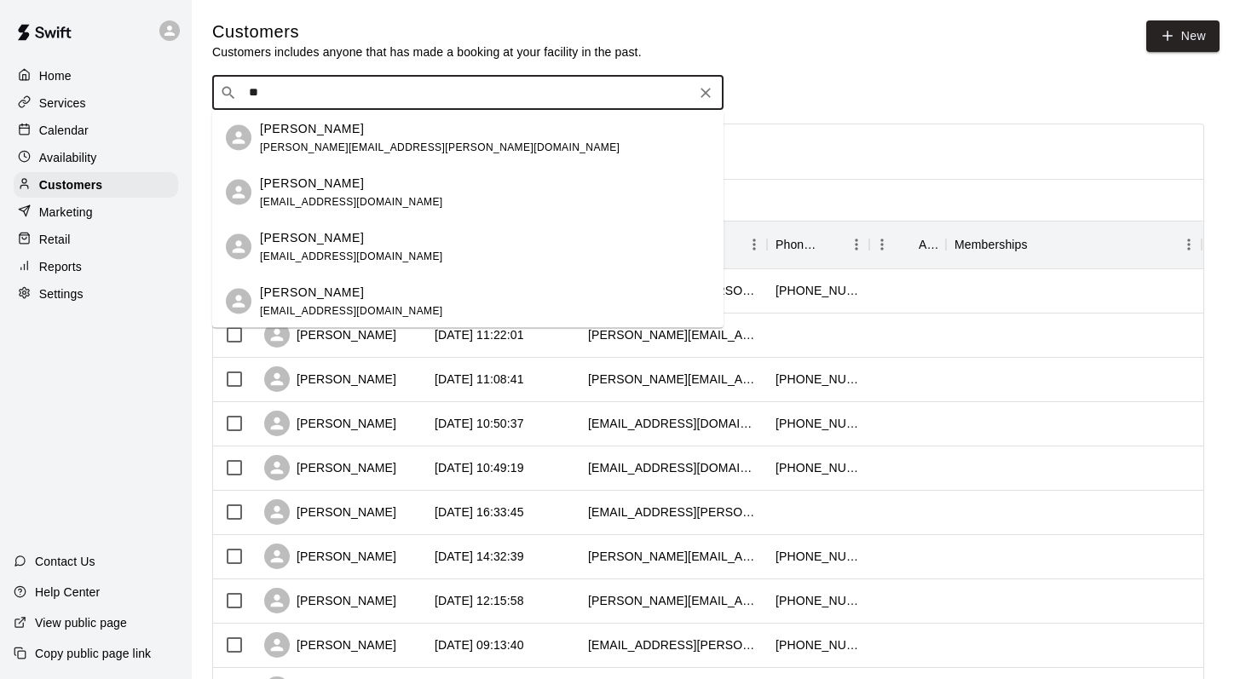
click at [304, 245] on p "[PERSON_NAME]" at bounding box center [312, 237] width 104 height 18
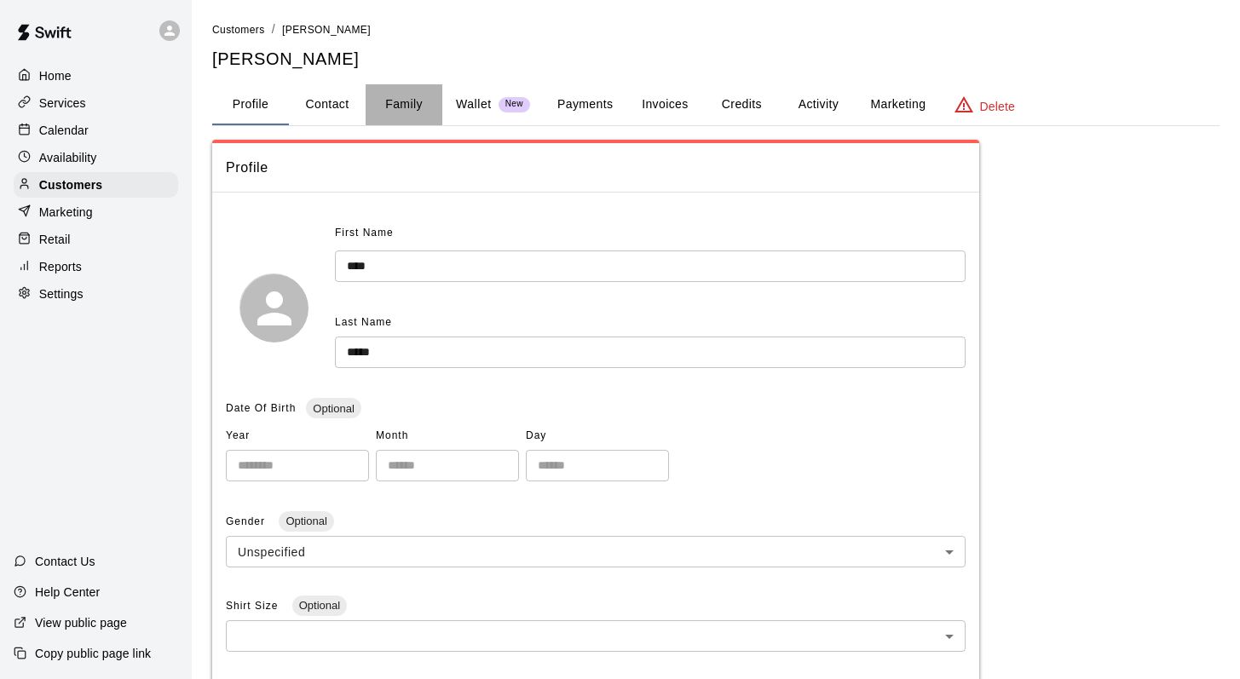
click at [403, 101] on button "Family" at bounding box center [404, 104] width 77 height 41
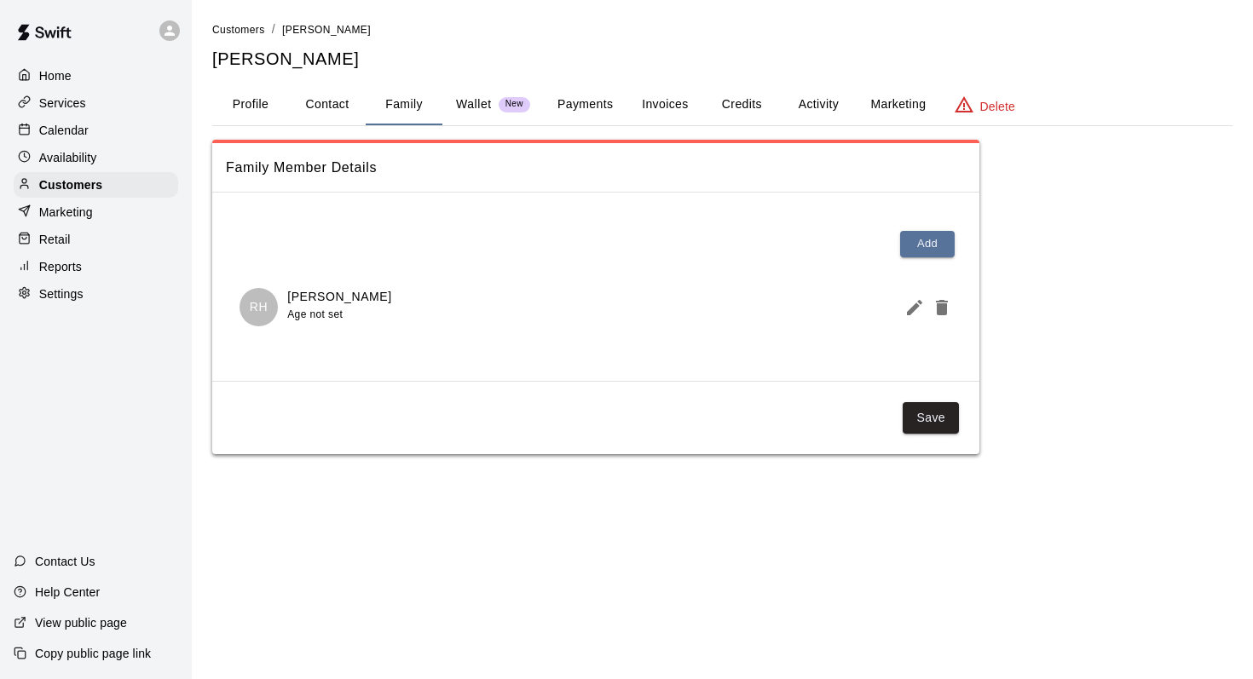
click at [806, 100] on button "Activity" at bounding box center [818, 104] width 77 height 41
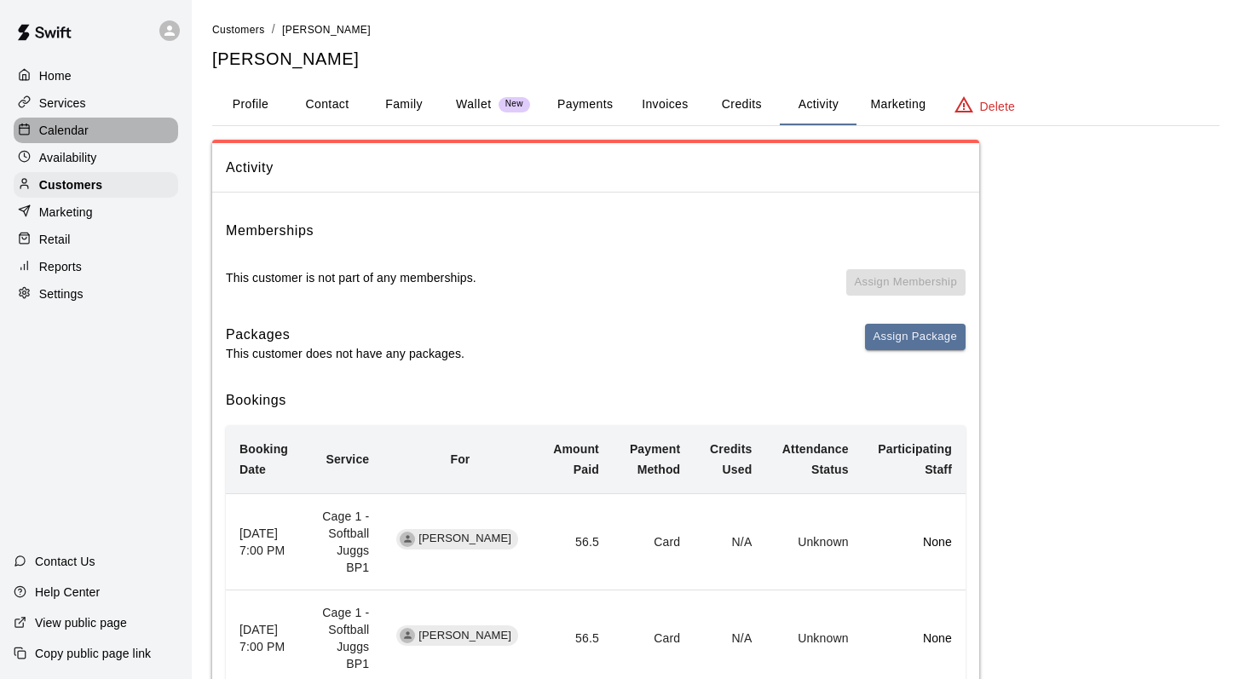
click at [56, 133] on p "Calendar" at bounding box center [63, 130] width 49 height 17
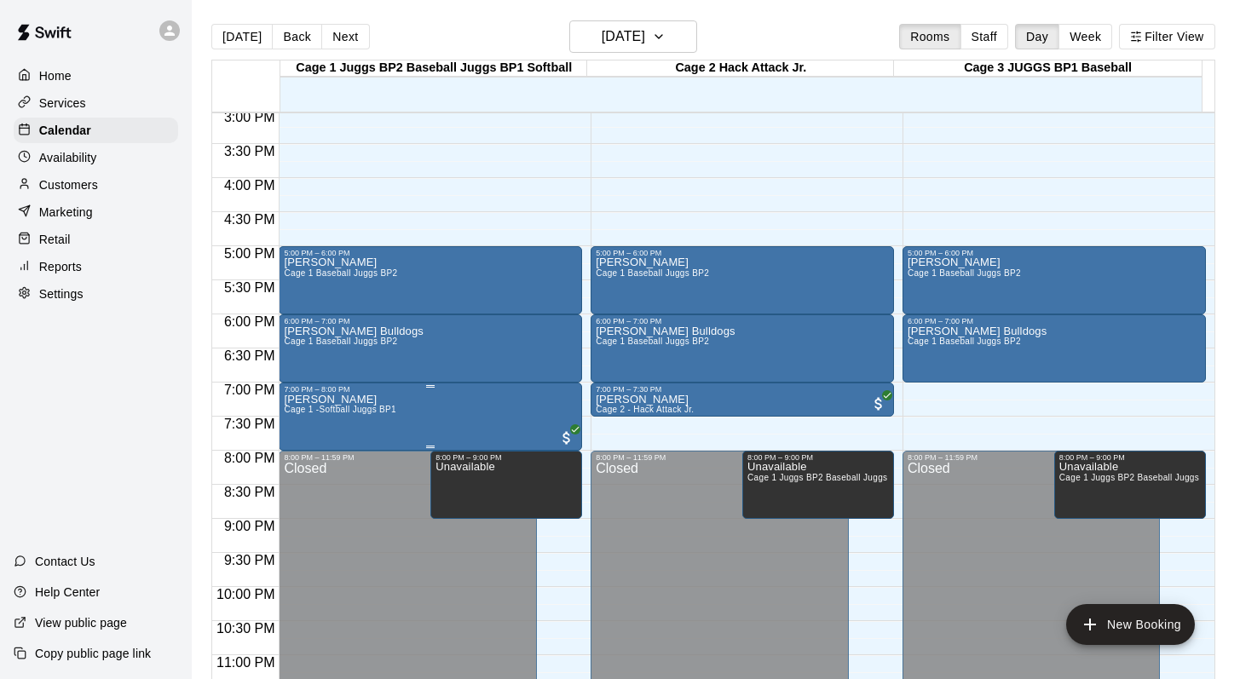
scroll to position [1038, 0]
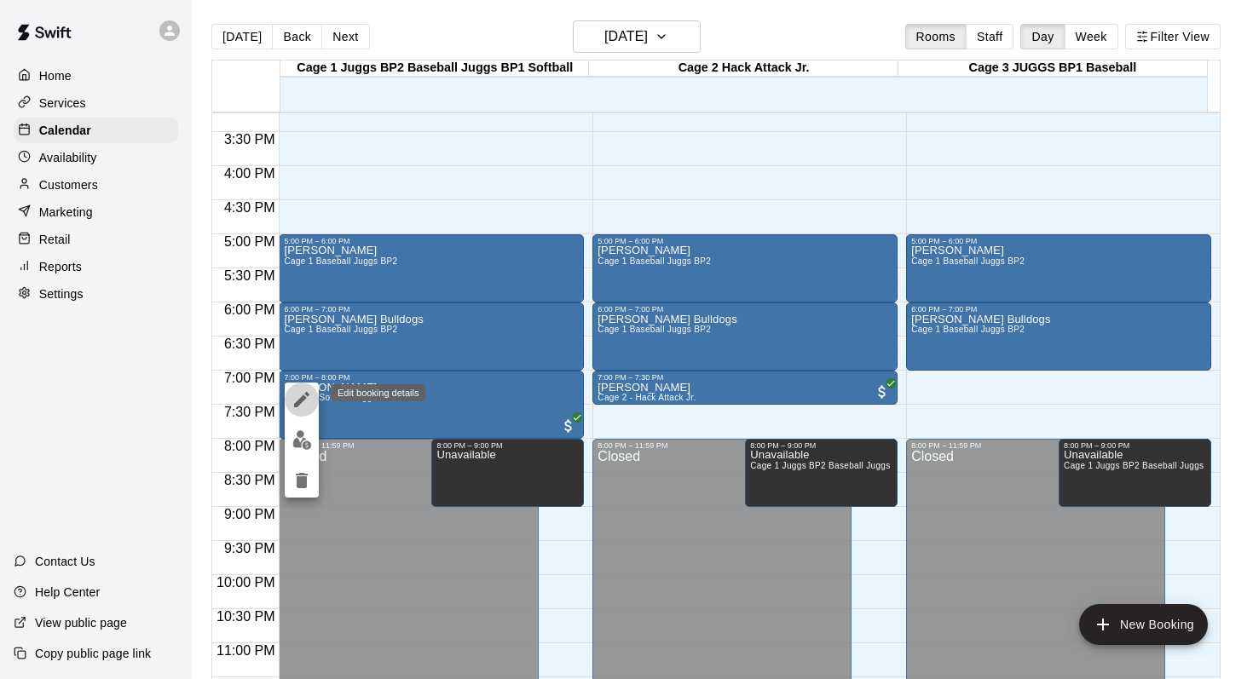
click at [301, 395] on icon "edit" at bounding box center [302, 400] width 20 height 20
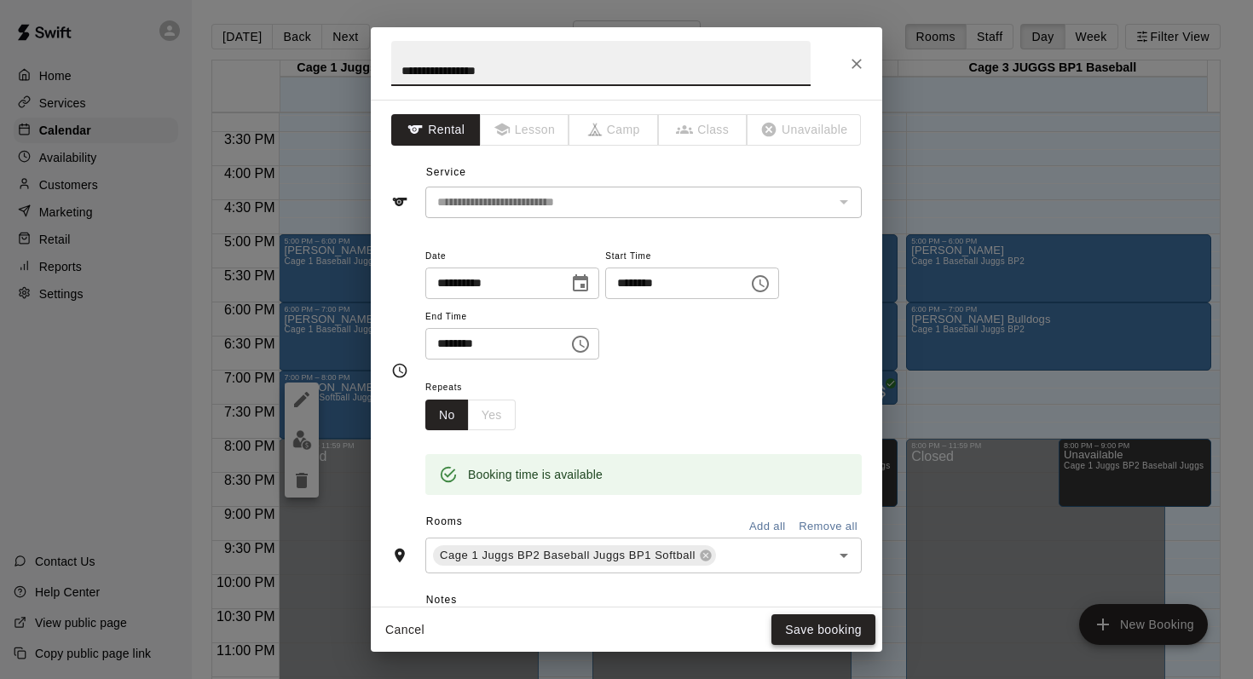
type input "**********"
click at [798, 627] on button "Save booking" at bounding box center [823, 631] width 104 height 32
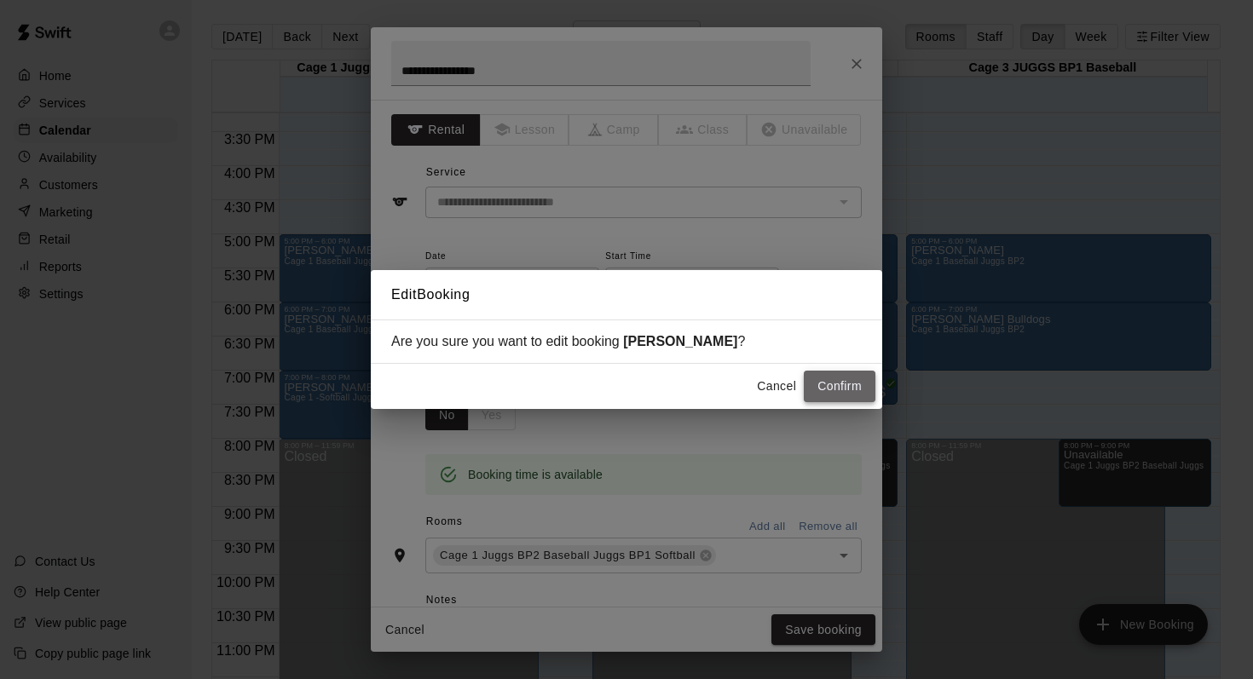
click at [820, 385] on button "Confirm" at bounding box center [840, 387] width 72 height 32
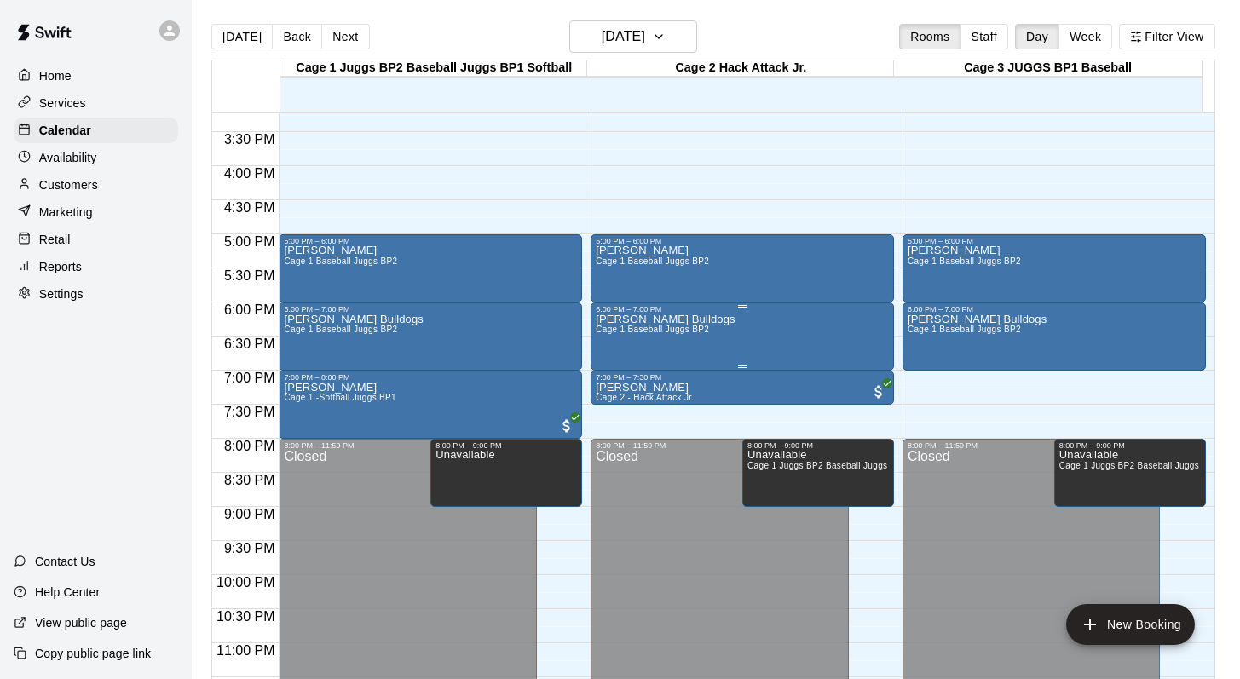
scroll to position [885, 0]
